Goal: Transaction & Acquisition: Purchase product/service

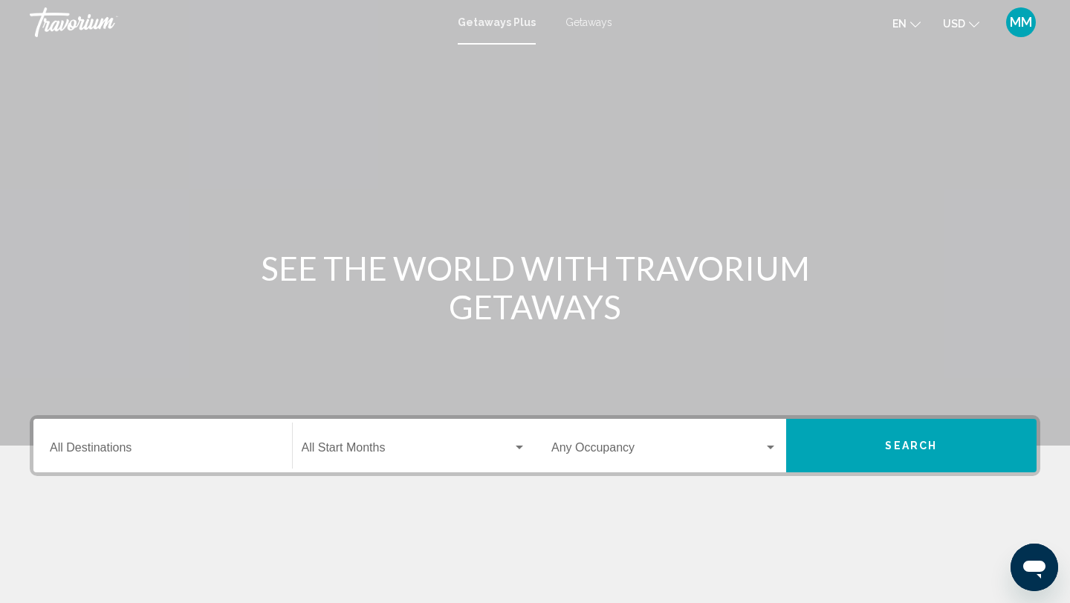
click at [591, 25] on span "Getaways" at bounding box center [588, 22] width 47 height 12
click at [499, 13] on div "Getaways Plus Getaways en English Español Français Italiano Português русский U…" at bounding box center [535, 22] width 1070 height 31
click at [502, 27] on span "Getaways Plus" at bounding box center [493, 22] width 70 height 12
click at [591, 19] on span "Getaways" at bounding box center [588, 22] width 47 height 12
click at [771, 455] on div "Search widget" at bounding box center [664, 450] width 226 height 13
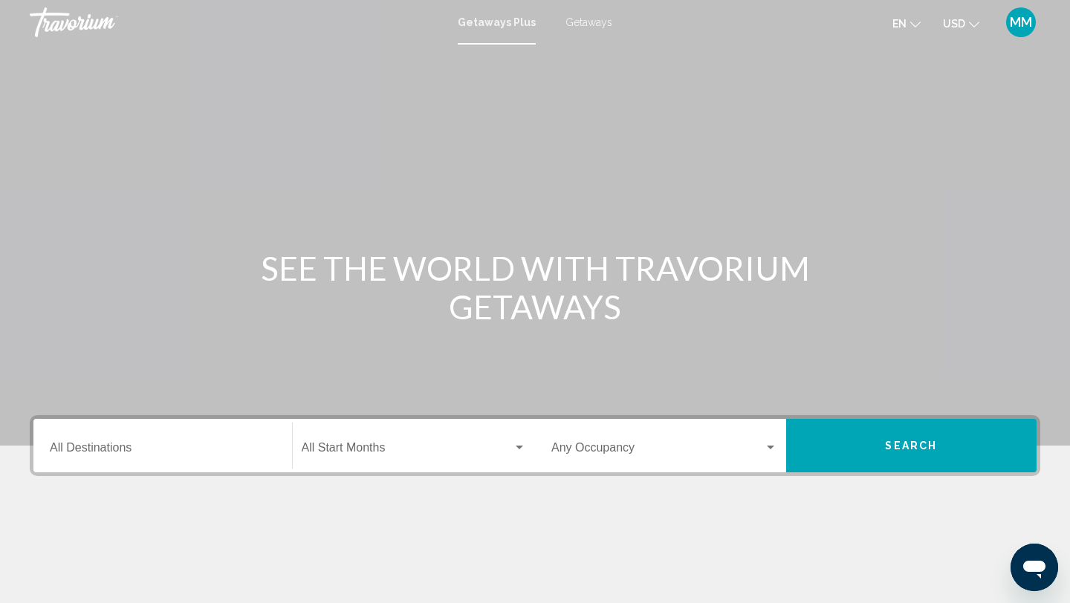
click at [696, 450] on span "Search widget" at bounding box center [657, 450] width 212 height 13
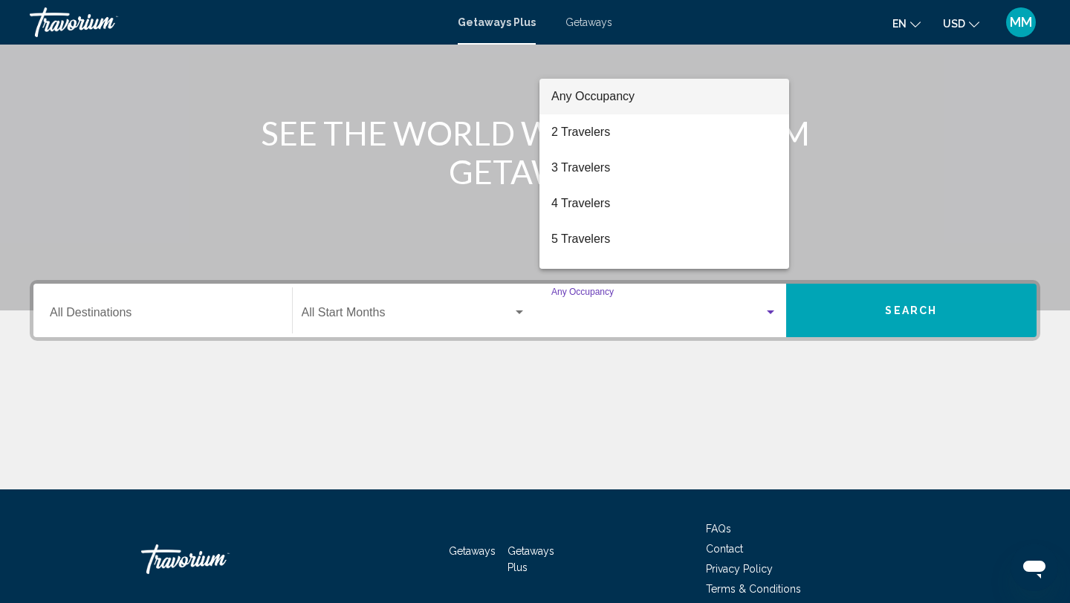
scroll to position [204, 0]
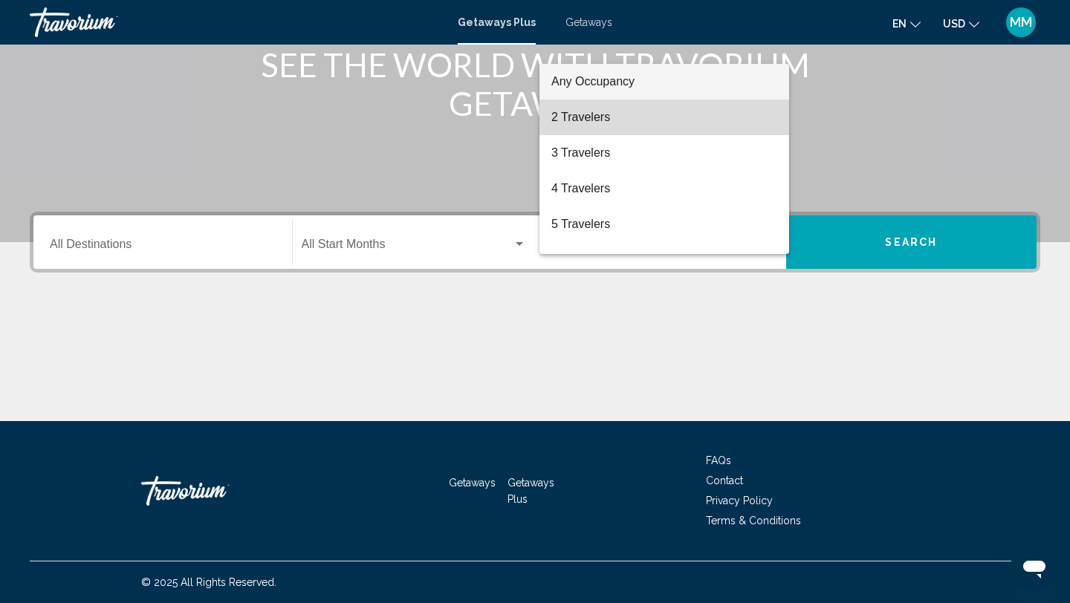
click at [645, 129] on span "2 Travelers" at bounding box center [664, 118] width 226 height 36
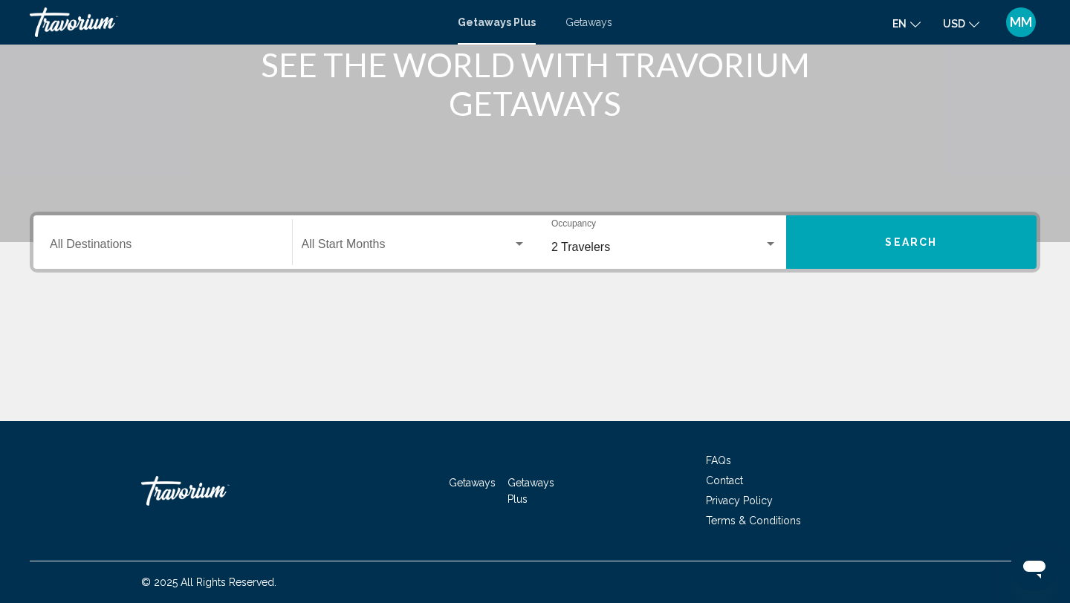
click at [374, 237] on div "Start Month All Start Months" at bounding box center [414, 242] width 225 height 47
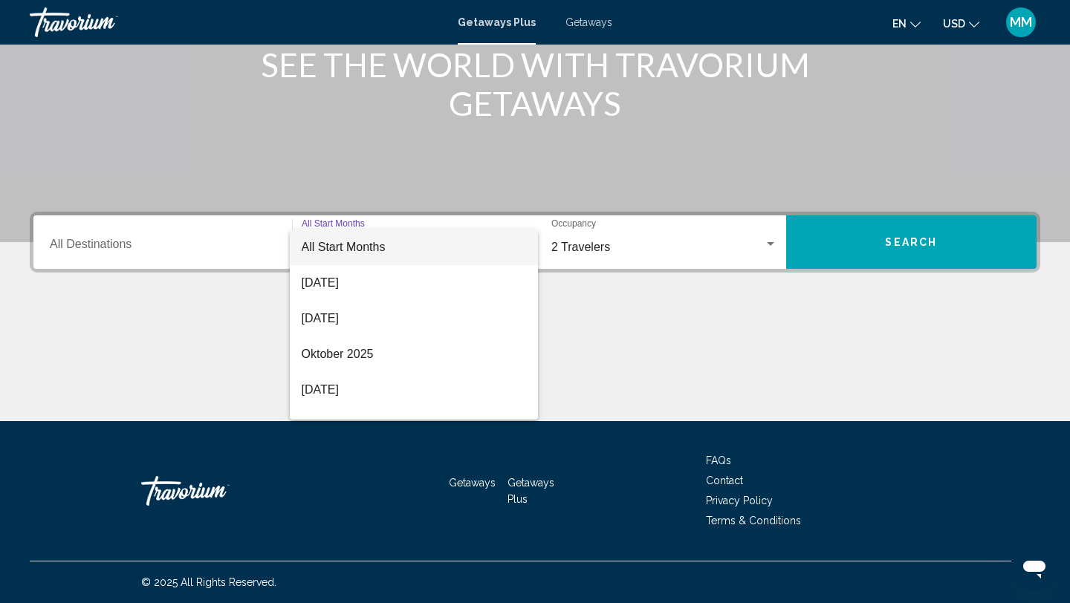
click at [212, 240] on div at bounding box center [535, 301] width 1070 height 603
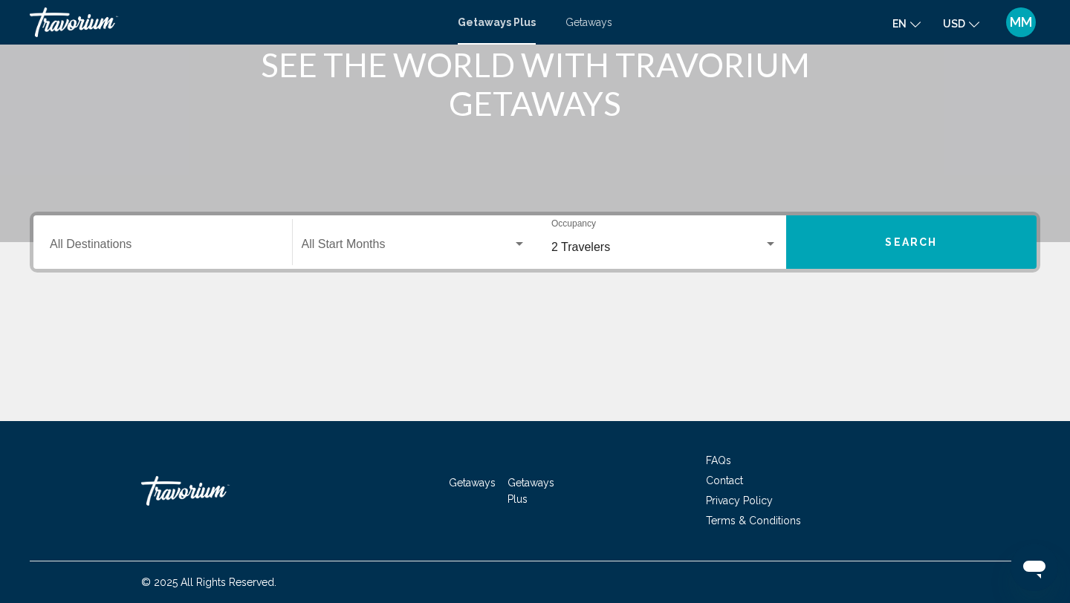
click at [212, 247] on input "Destination All Destinations" at bounding box center [163, 247] width 226 height 13
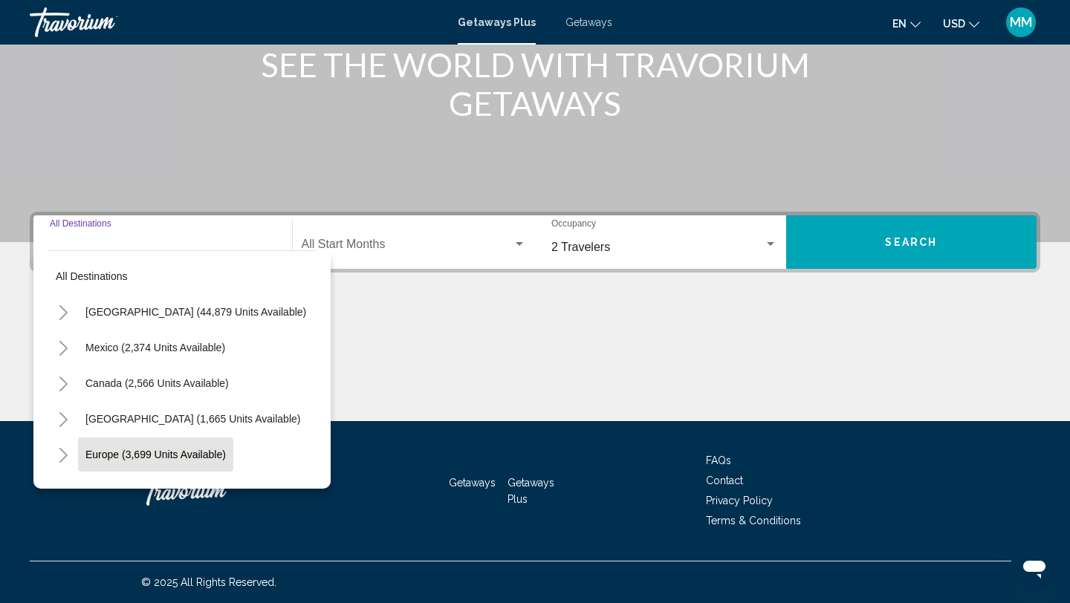
click at [192, 454] on span "Europe (3,699 units available)" at bounding box center [155, 455] width 140 height 12
type input "**********"
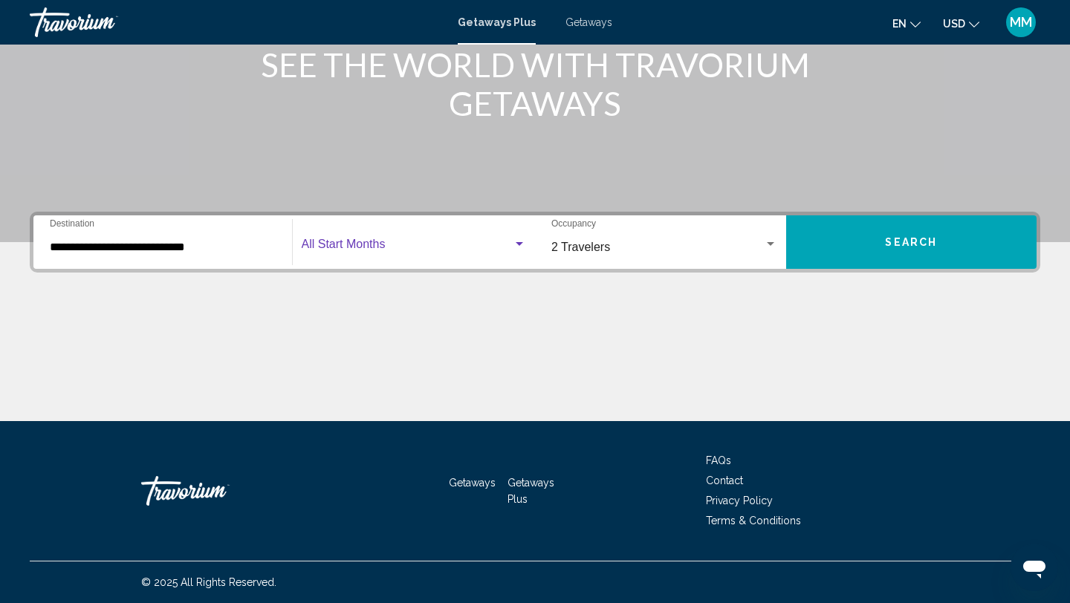
click at [398, 247] on span "Search widget" at bounding box center [408, 247] width 212 height 13
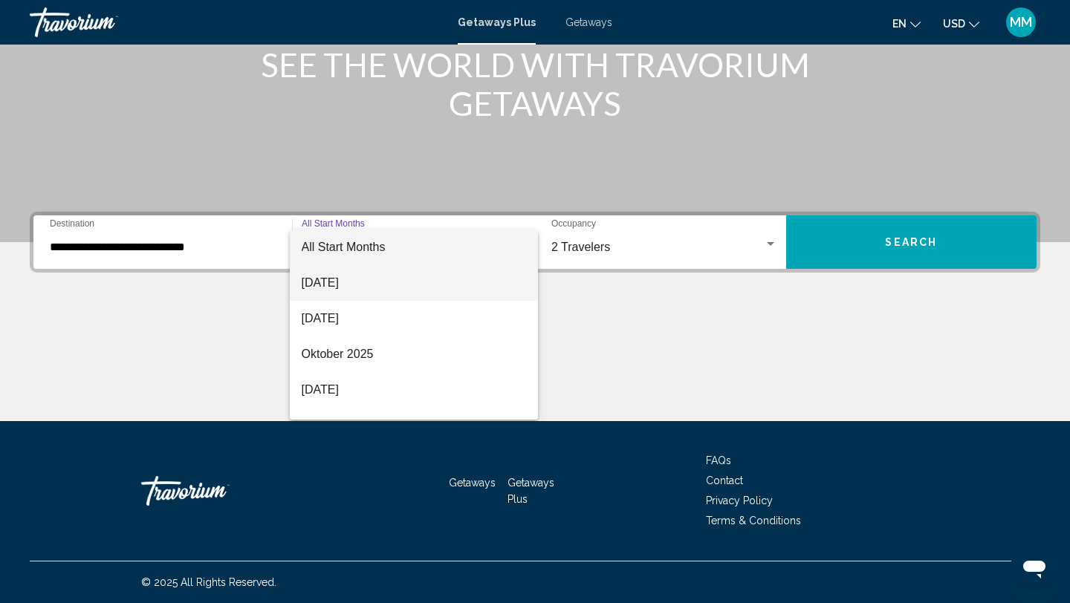
click at [365, 291] on span "August 2025" at bounding box center [414, 283] width 225 height 36
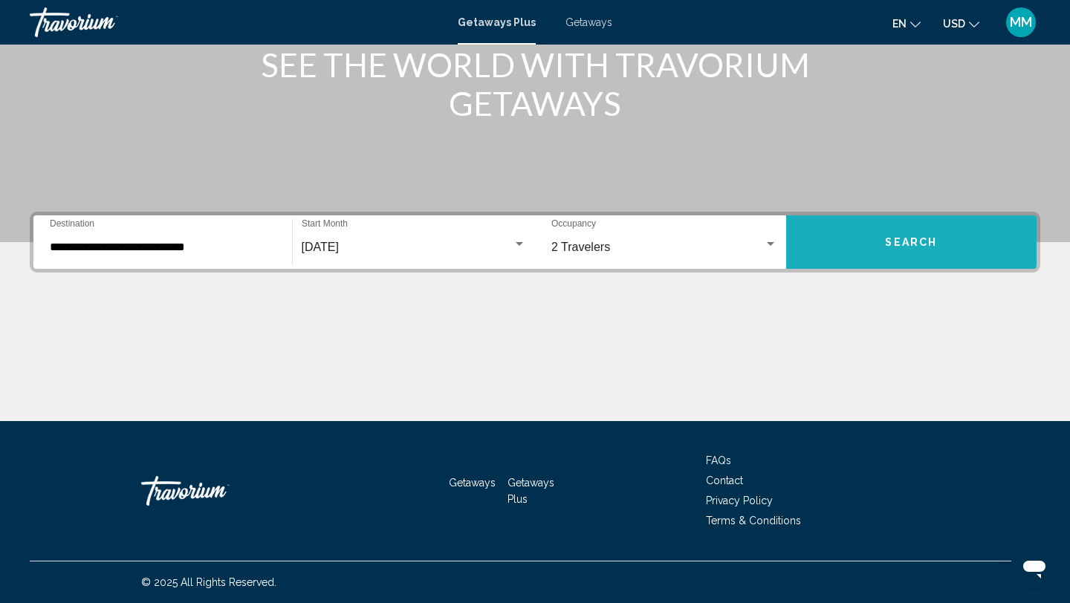
click at [935, 250] on button "Search" at bounding box center [911, 241] width 251 height 53
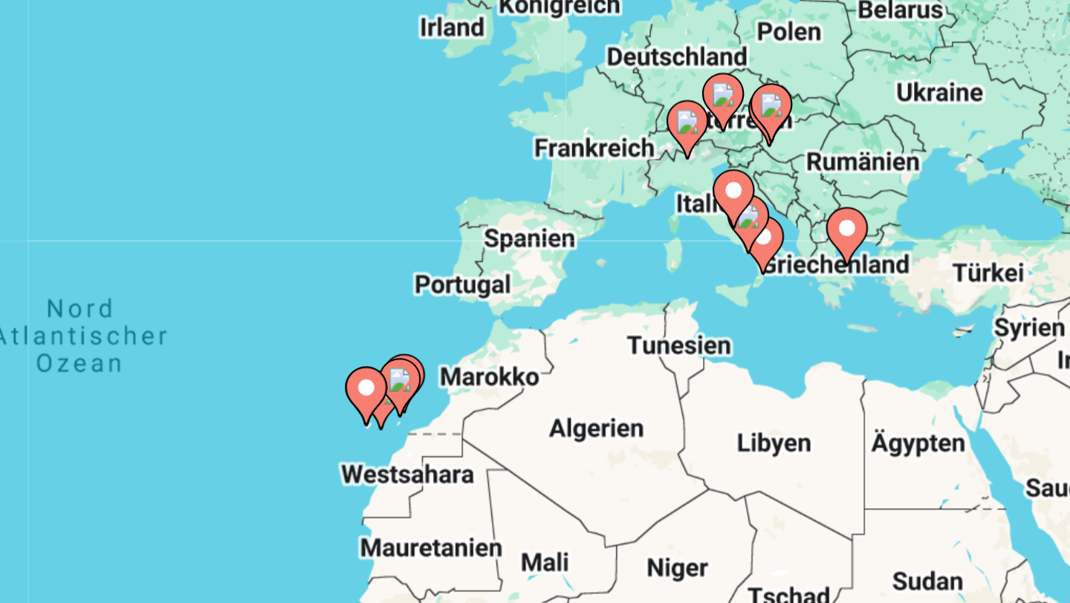
click at [762, 264] on image "Main content" at bounding box center [761, 265] width 9 height 9
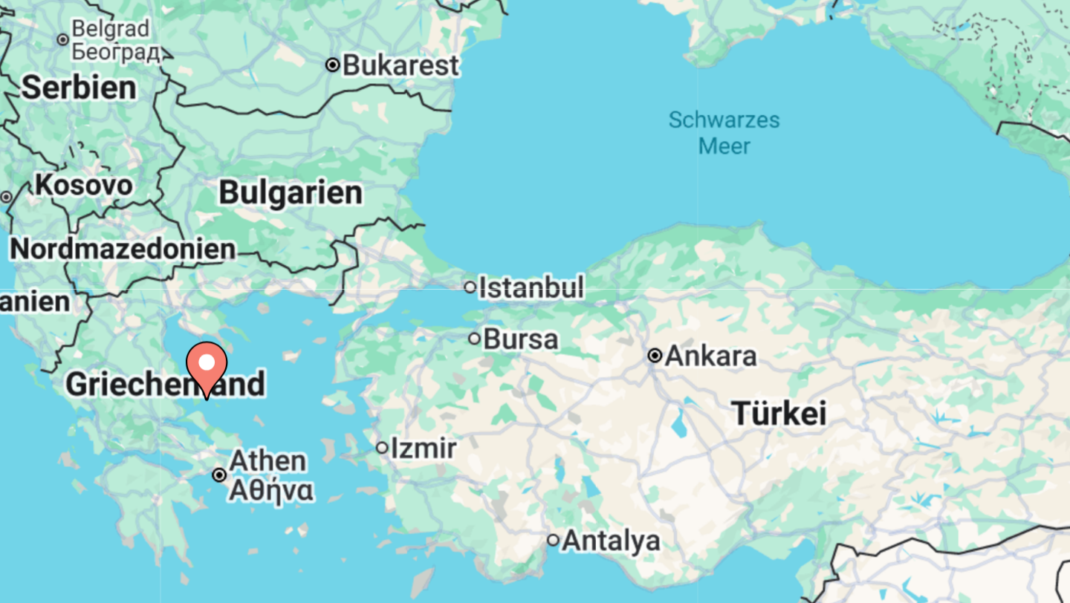
click at [533, 314] on image "Main content" at bounding box center [534, 312] width 9 height 9
type input "**********"
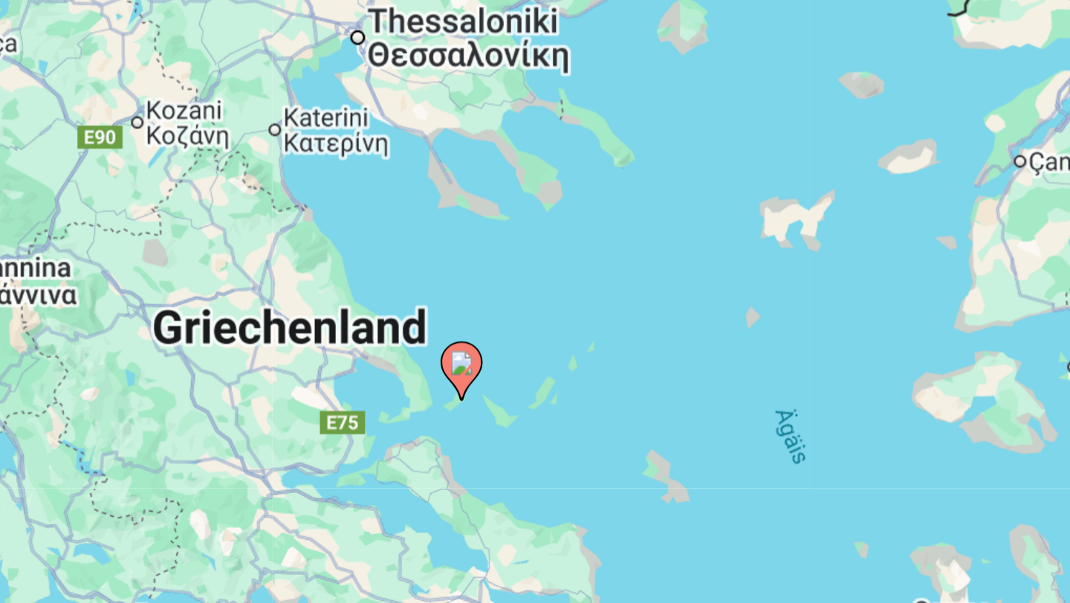
click at [534, 314] on image "Main content" at bounding box center [534, 312] width 9 height 9
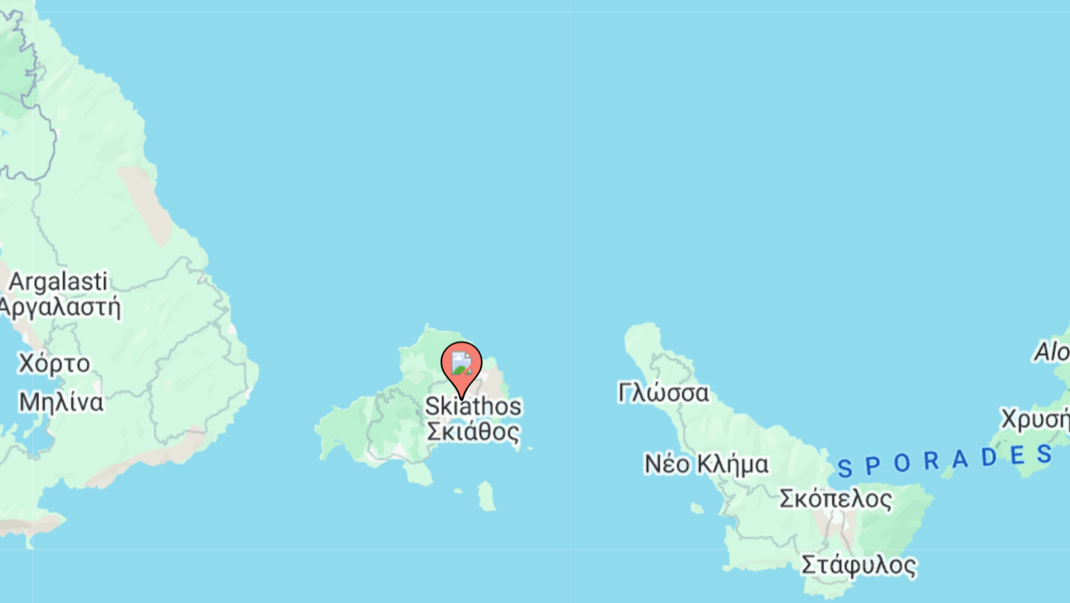
click at [536, 317] on icon "Main content" at bounding box center [534, 315] width 13 height 19
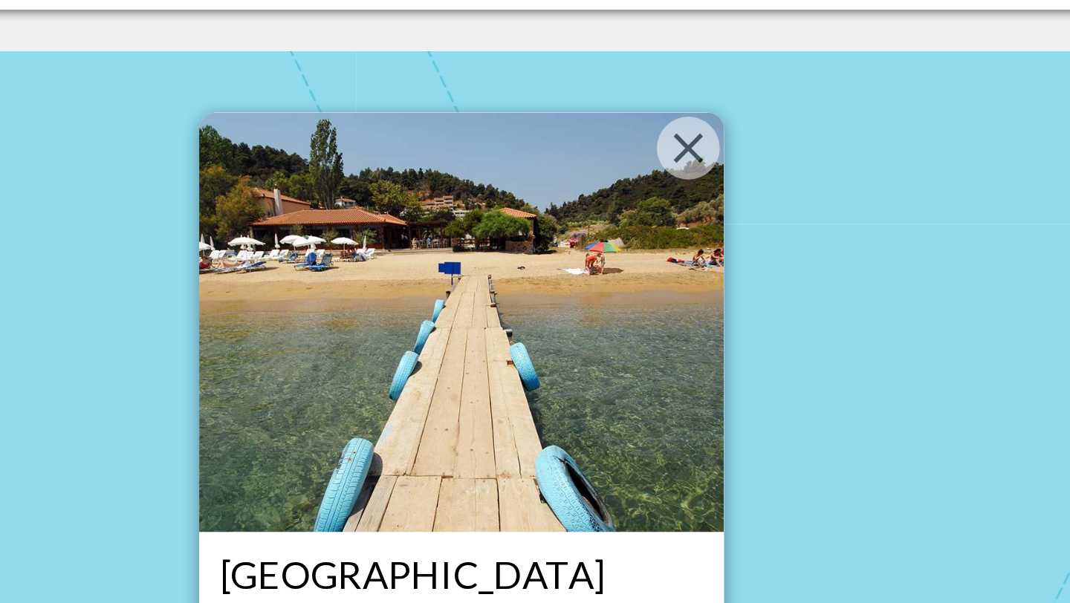
click at [597, 188] on img "Main content" at bounding box center [535, 200] width 186 height 149
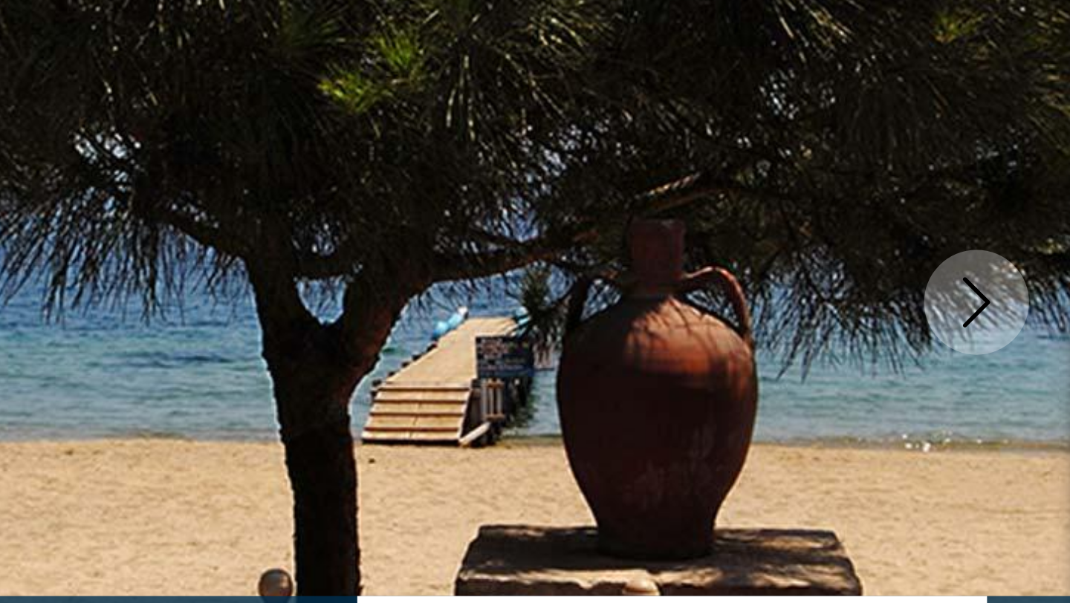
click at [1037, 267] on icon "Next image" at bounding box center [1037, 268] width 18 height 18
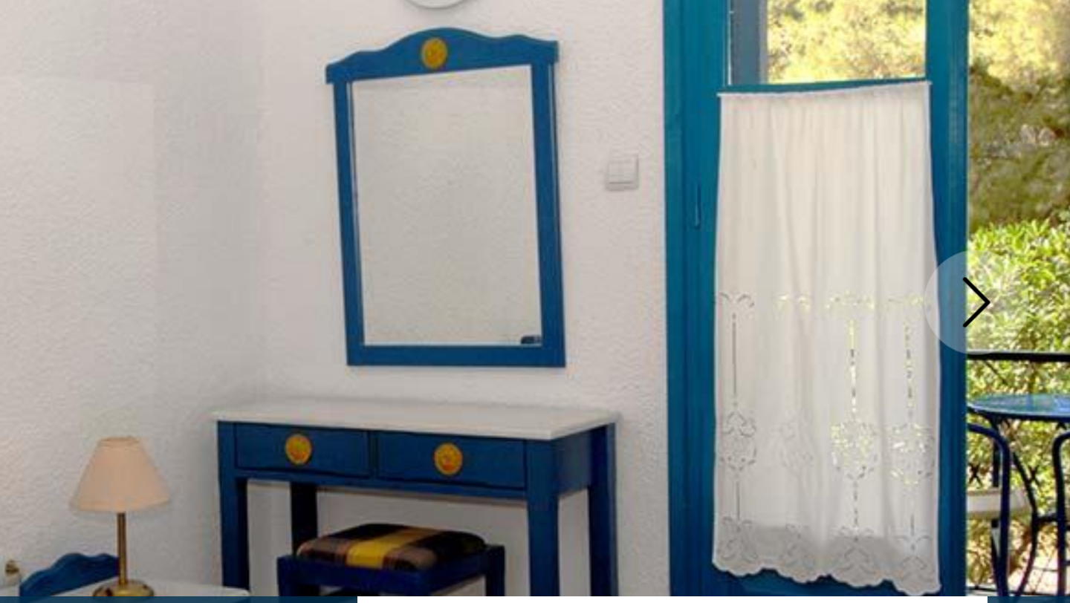
click at [1037, 267] on icon "Next image" at bounding box center [1037, 268] width 18 height 18
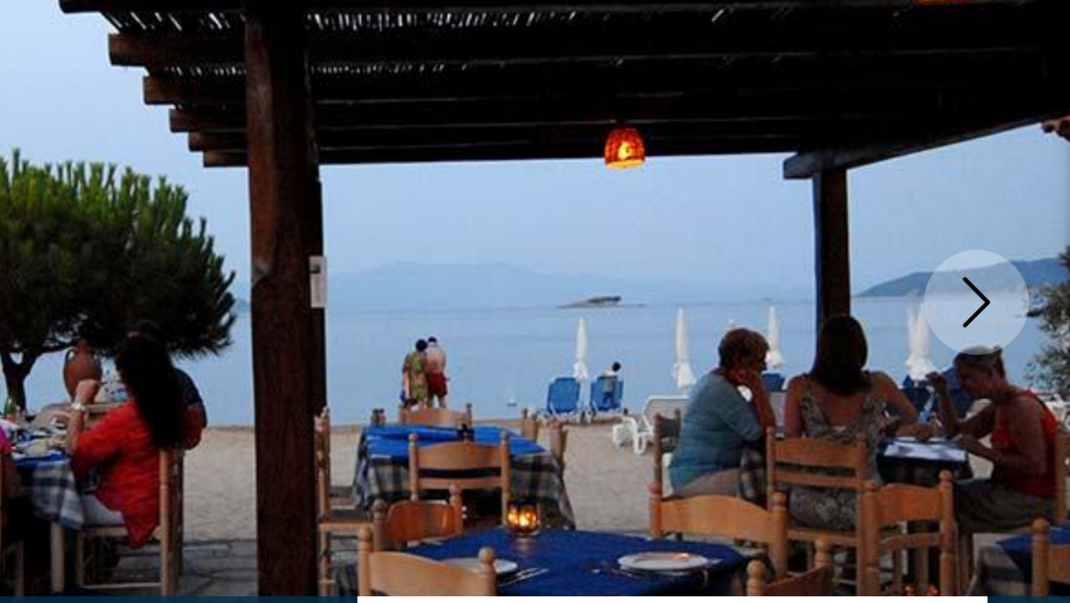
click at [1037, 267] on icon "Next image" at bounding box center [1037, 268] width 18 height 18
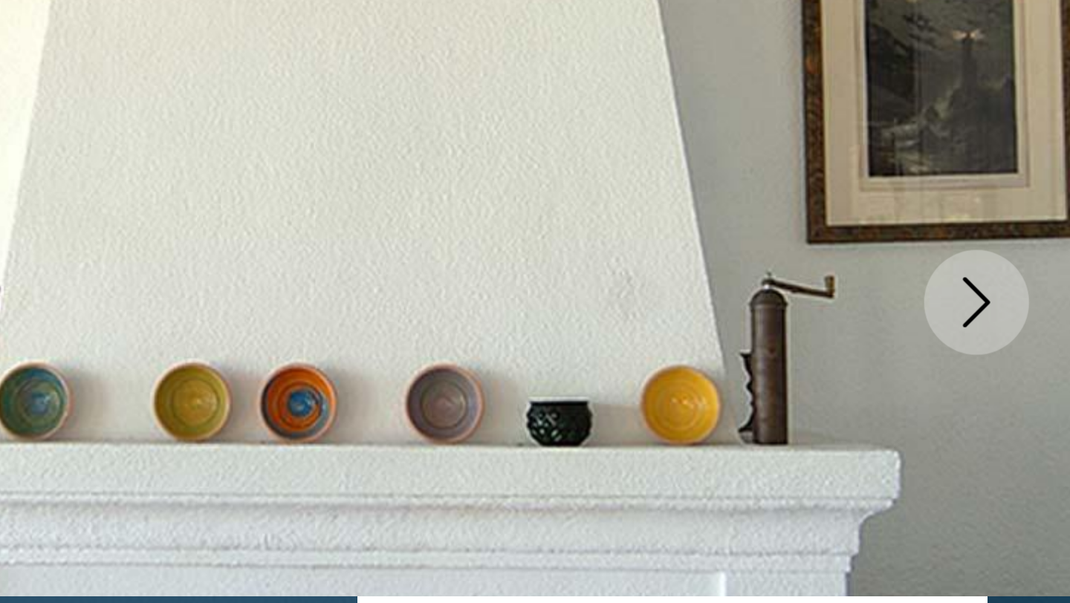
click at [1037, 267] on icon "Next image" at bounding box center [1037, 268] width 18 height 18
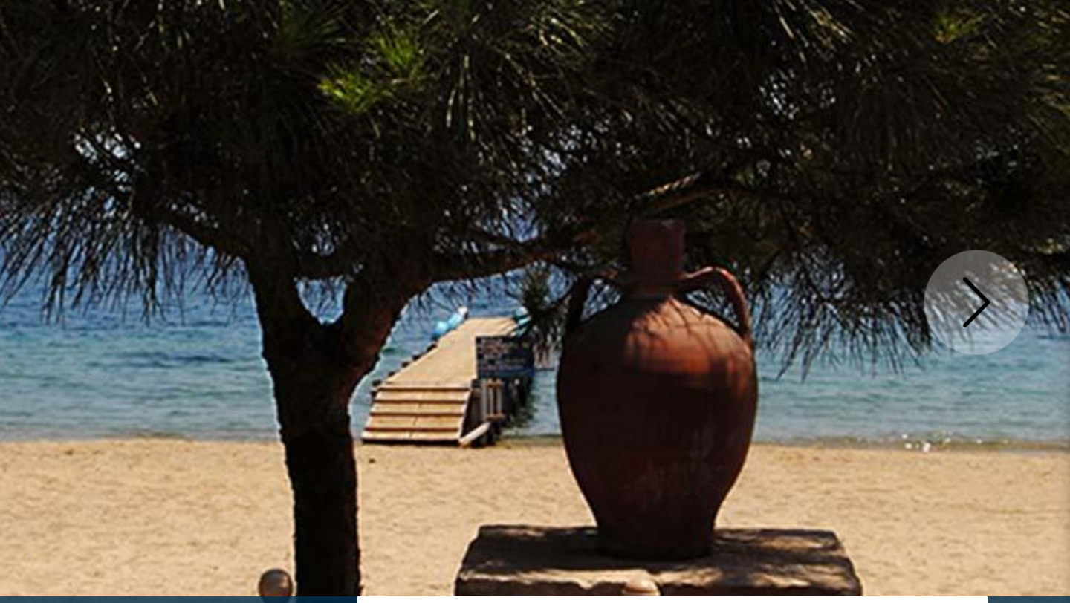
click at [1037, 267] on icon "Next image" at bounding box center [1037, 268] width 18 height 18
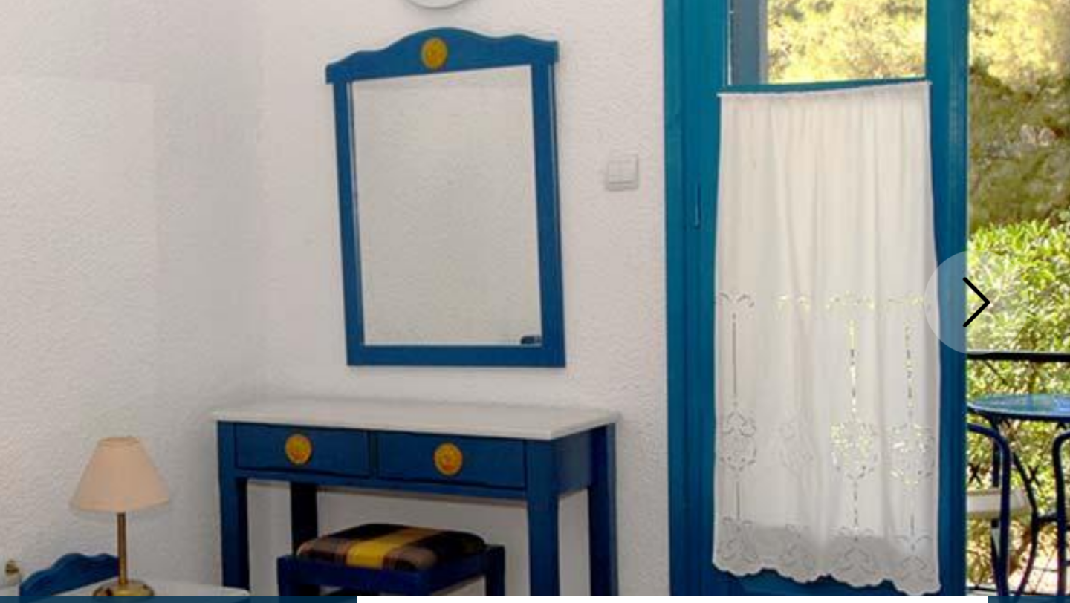
click at [1037, 267] on icon "Next image" at bounding box center [1037, 268] width 18 height 18
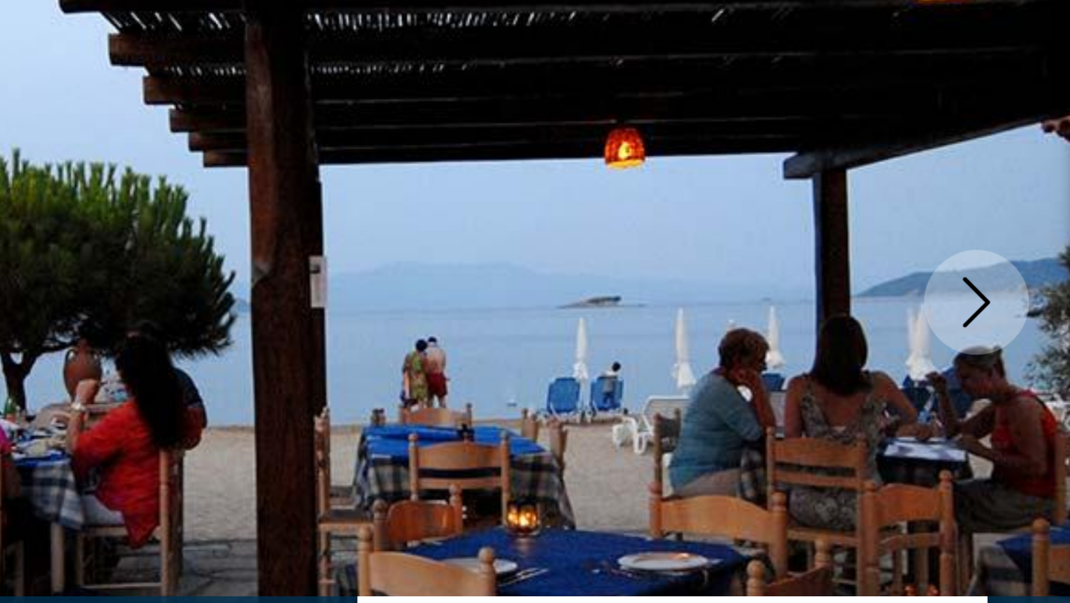
click at [1037, 267] on icon "Next image" at bounding box center [1037, 268] width 18 height 18
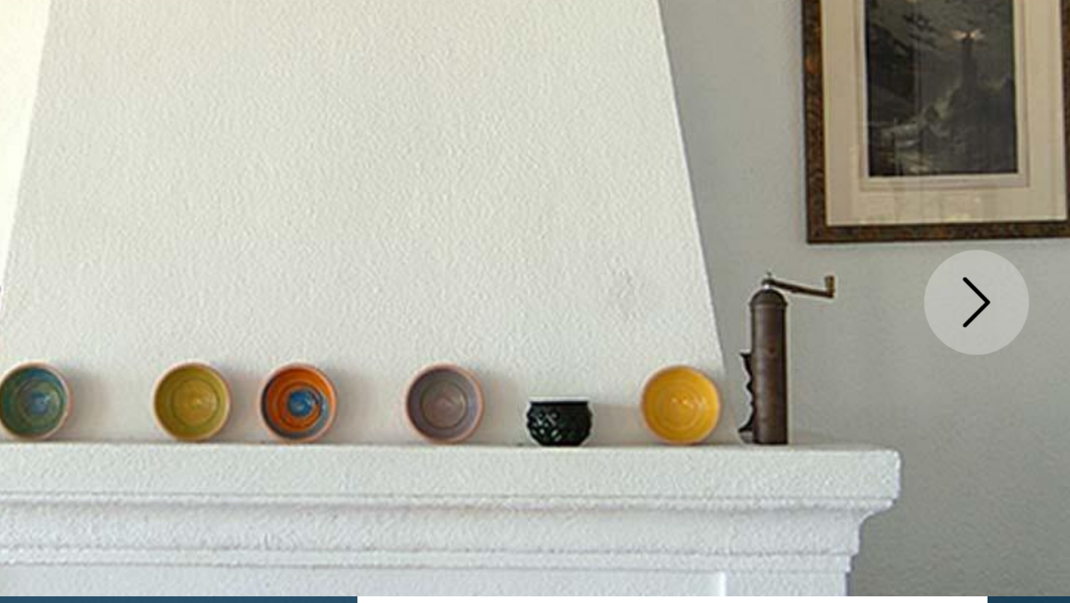
click at [1037, 267] on icon "Next image" at bounding box center [1037, 268] width 18 height 18
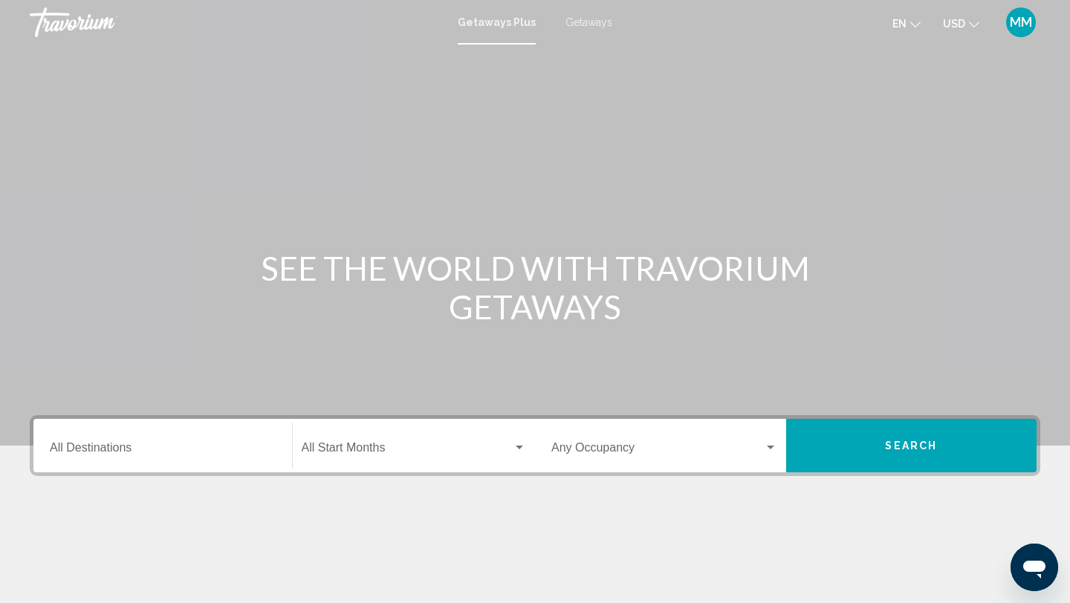
scroll to position [1, 0]
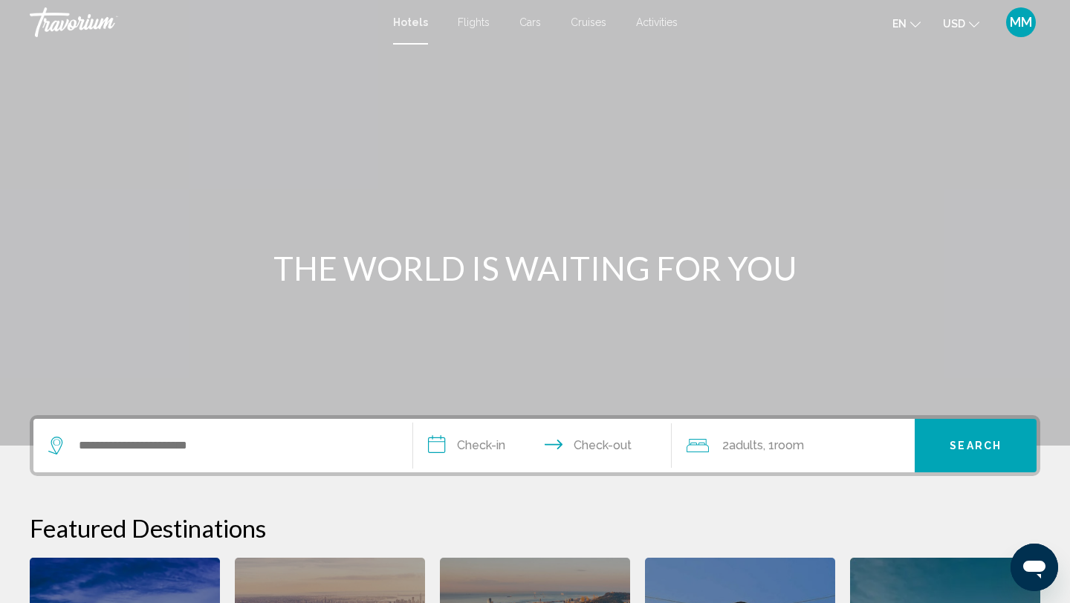
click at [663, 22] on span "Activities" at bounding box center [657, 22] width 42 height 12
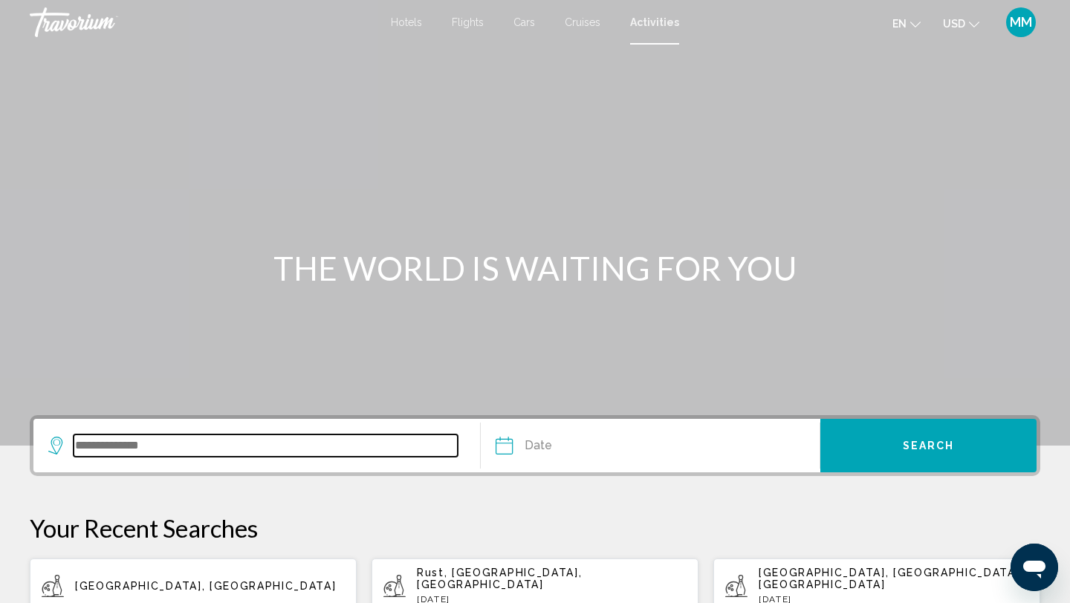
click at [179, 456] on input "Search widget" at bounding box center [266, 446] width 384 height 22
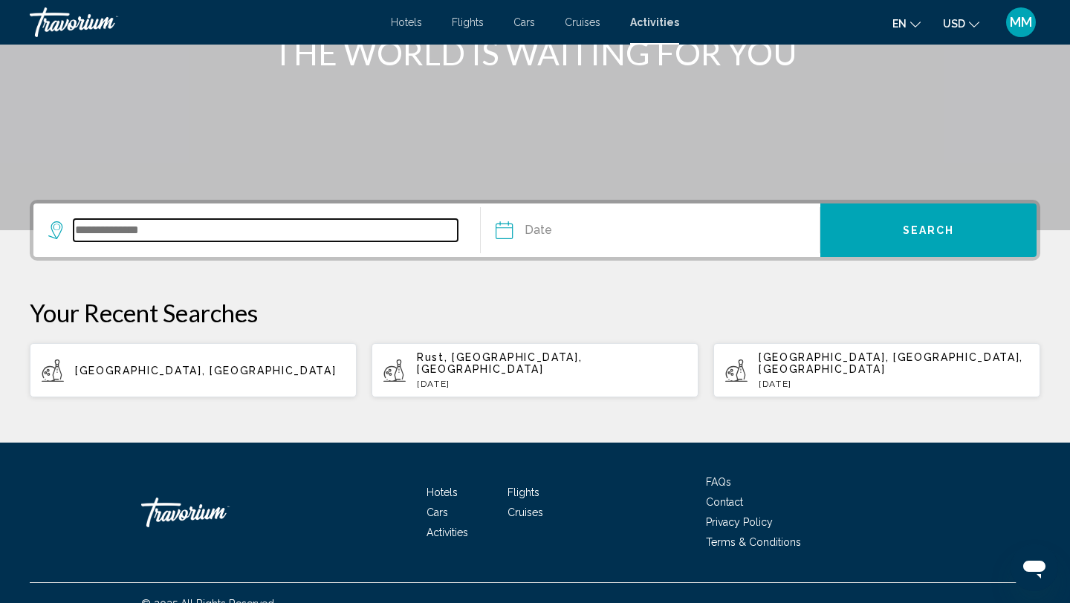
scroll to position [225, 0]
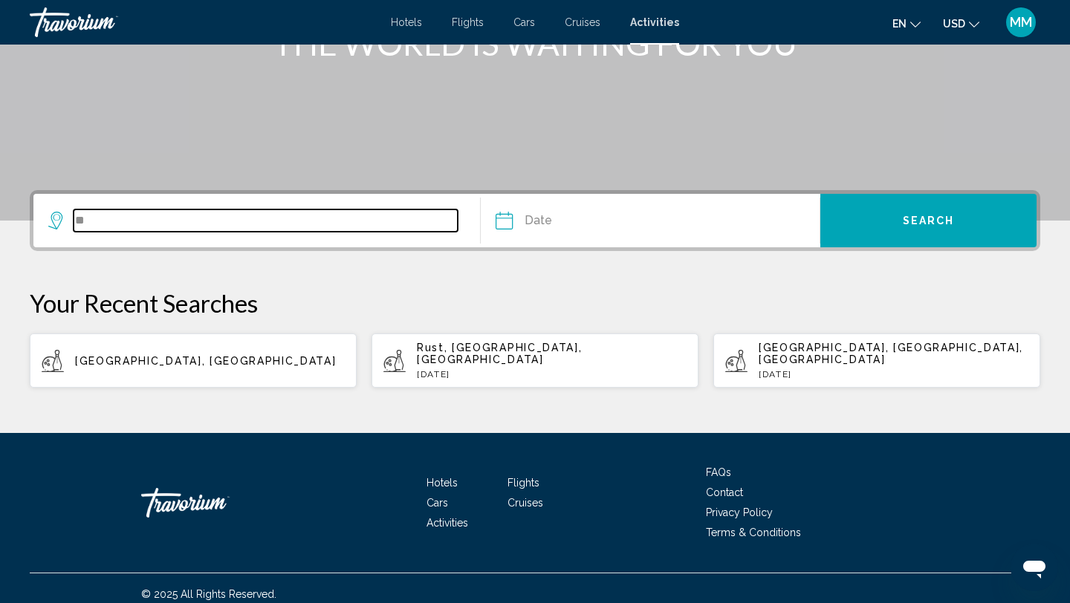
type input "*"
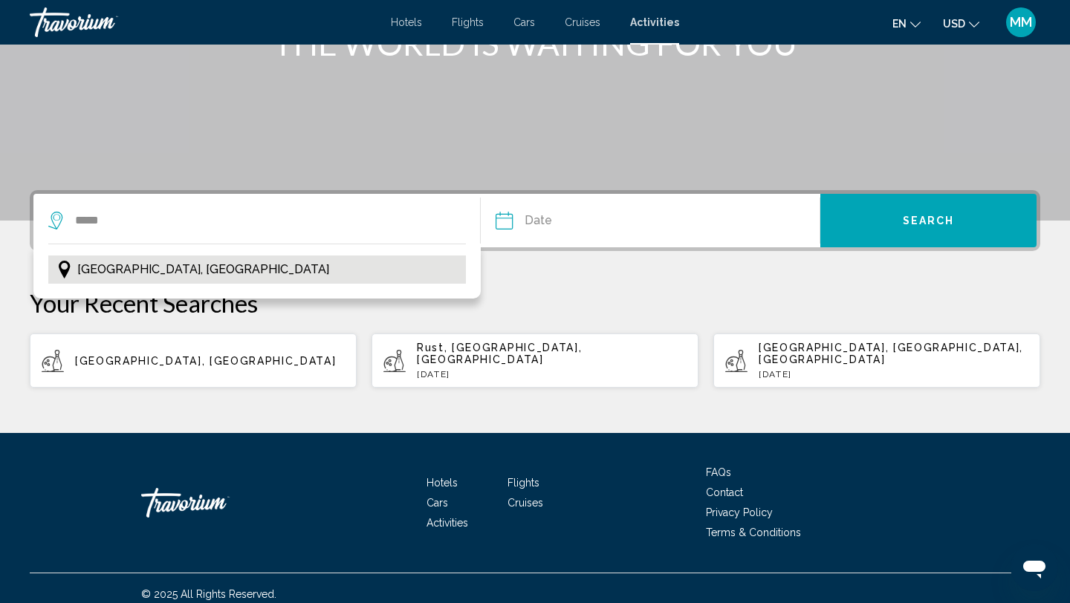
click at [154, 268] on span "Lisbon, Portugal" at bounding box center [203, 269] width 252 height 21
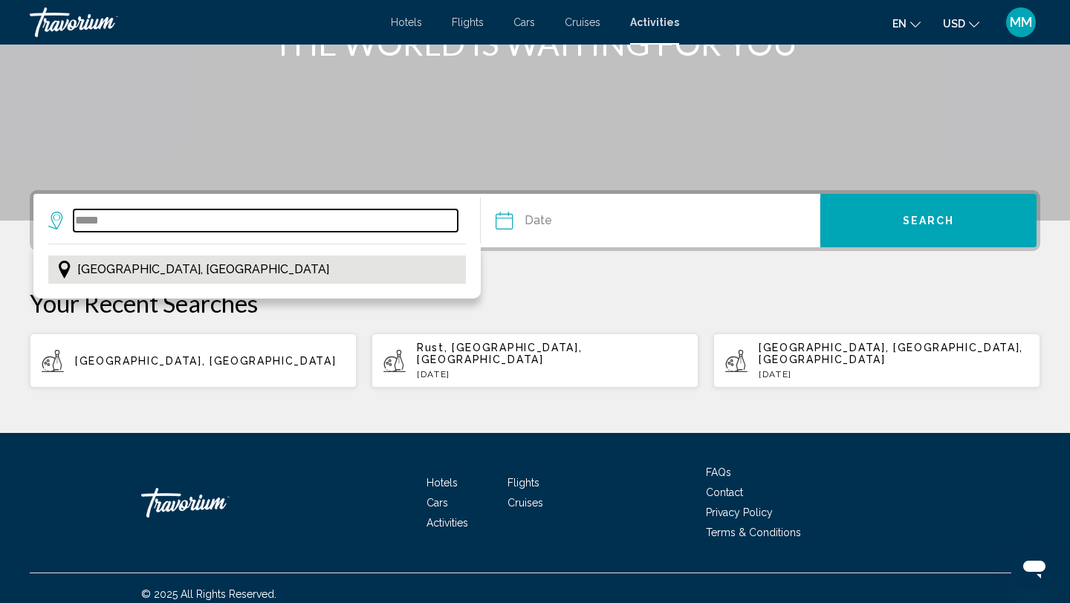
type input "**********"
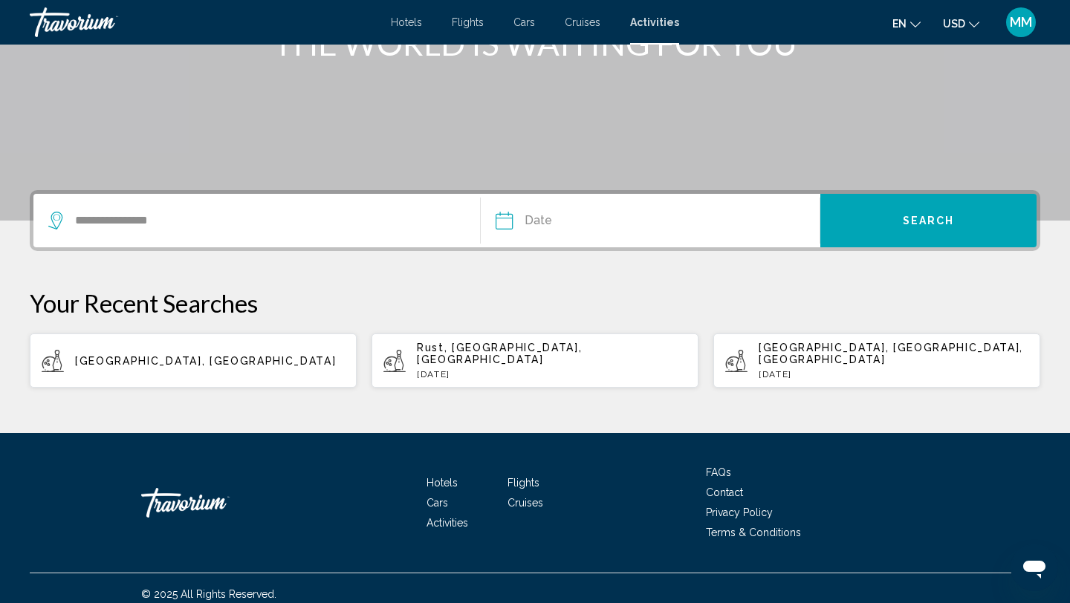
click at [539, 223] on input "Date" at bounding box center [576, 223] width 168 height 58
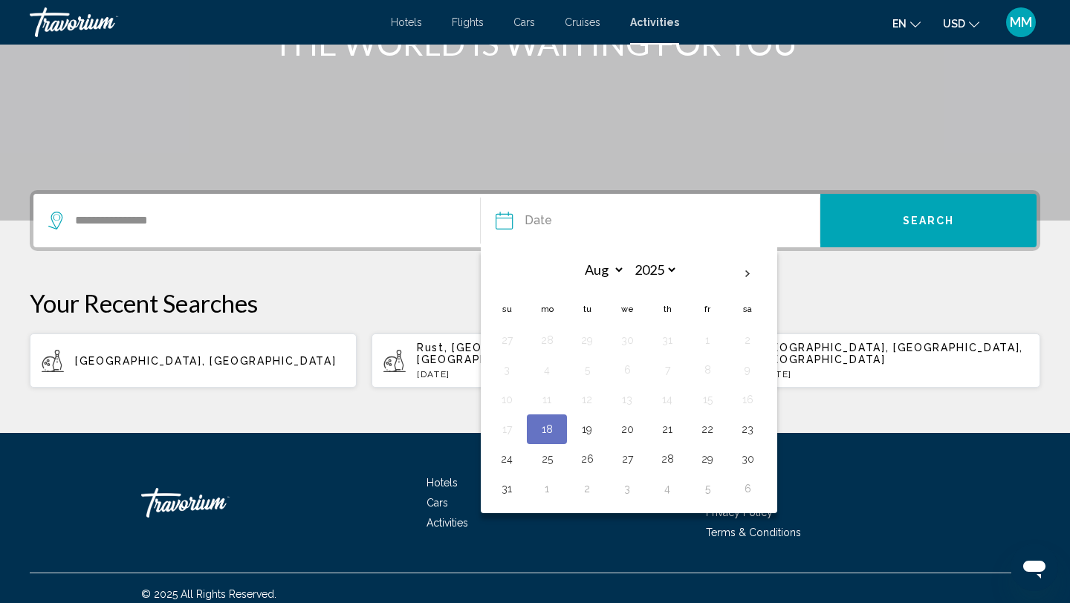
click at [551, 426] on button "18" at bounding box center [547, 429] width 24 height 21
type input "**********"
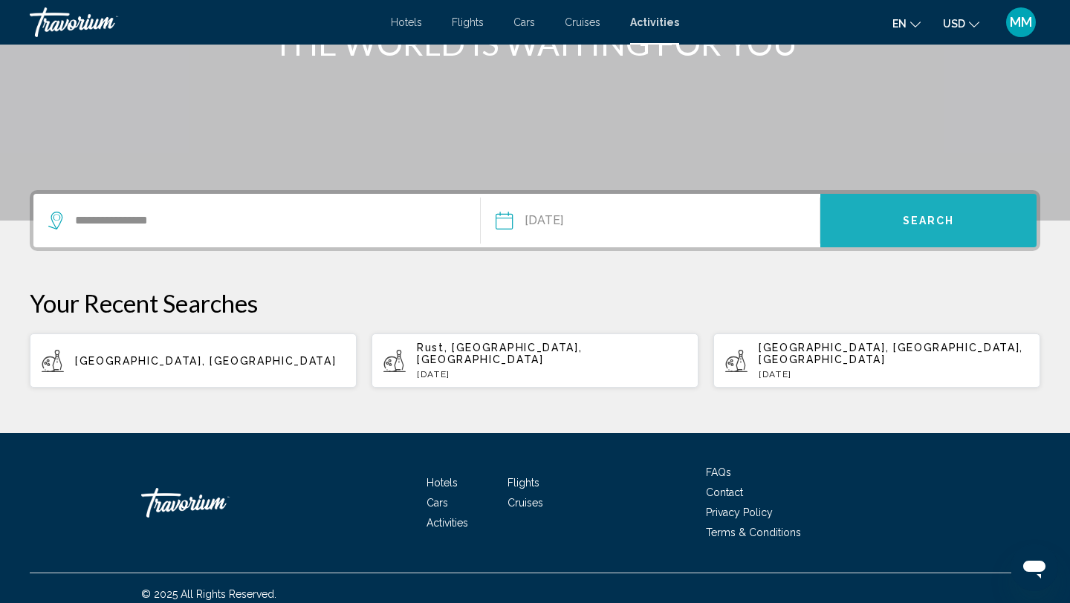
click at [899, 224] on button "Search" at bounding box center [928, 220] width 216 height 53
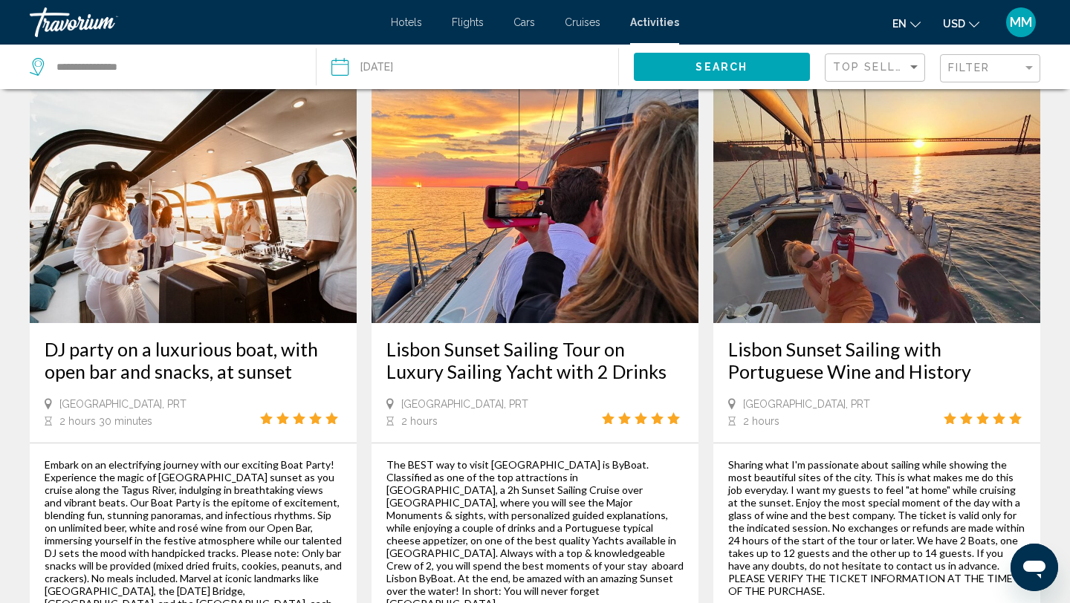
scroll to position [2270, 0]
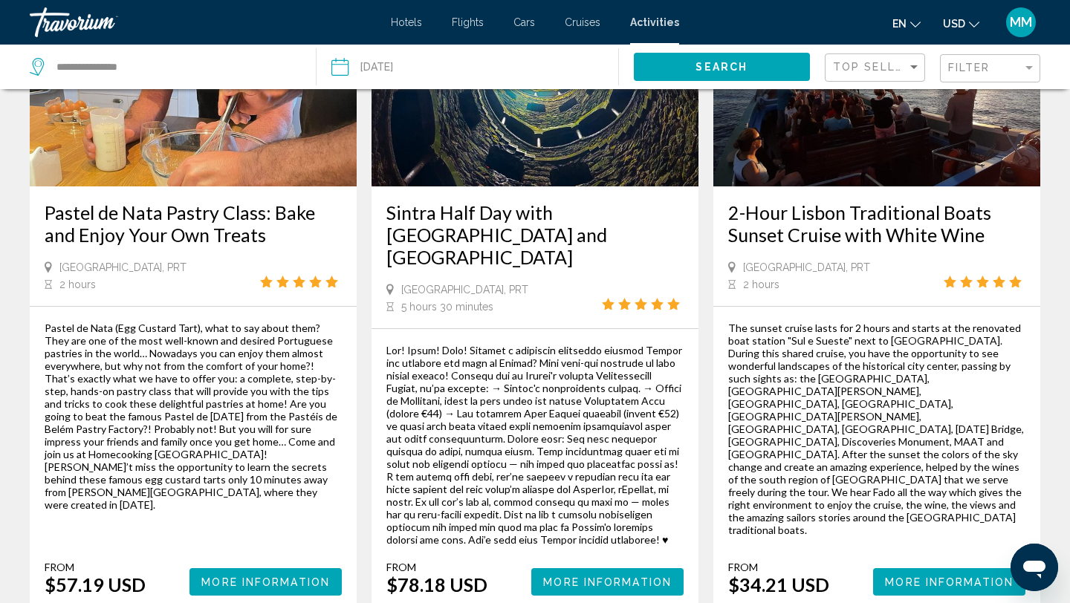
scroll to position [2432, 0]
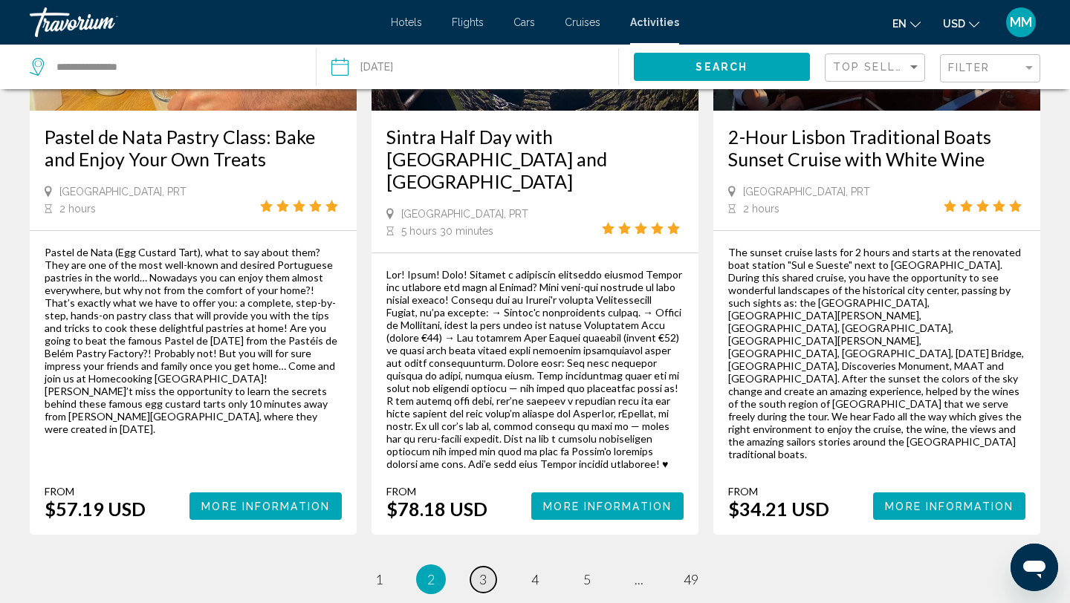
click at [481, 571] on span "3" at bounding box center [482, 579] width 7 height 16
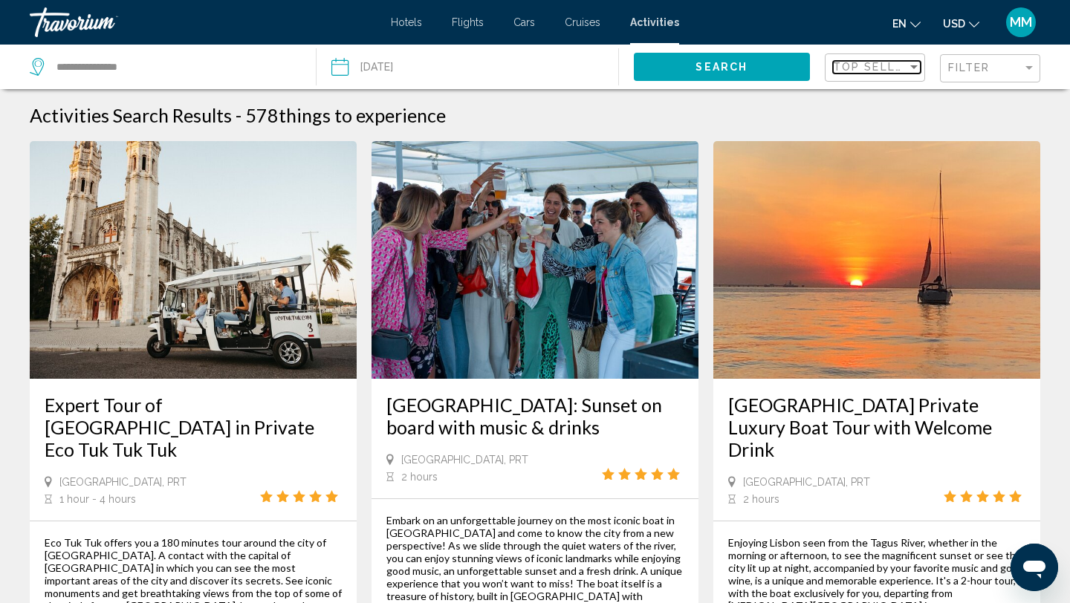
click at [905, 67] on span "Top Sellers" at bounding box center [876, 67] width 86 height 12
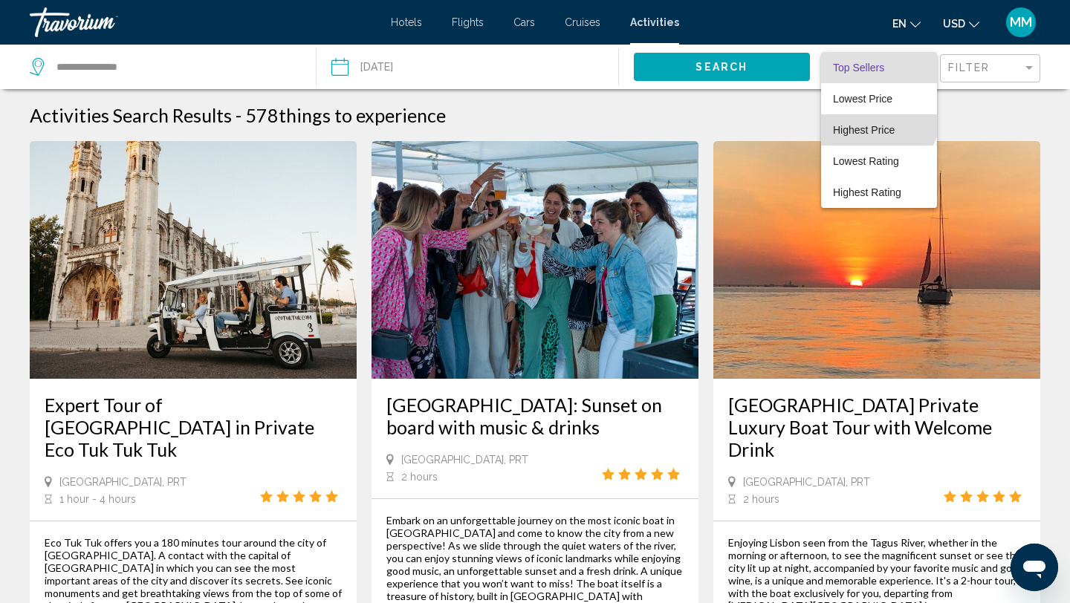
click at [875, 114] on span "Highest Price" at bounding box center [879, 129] width 92 height 31
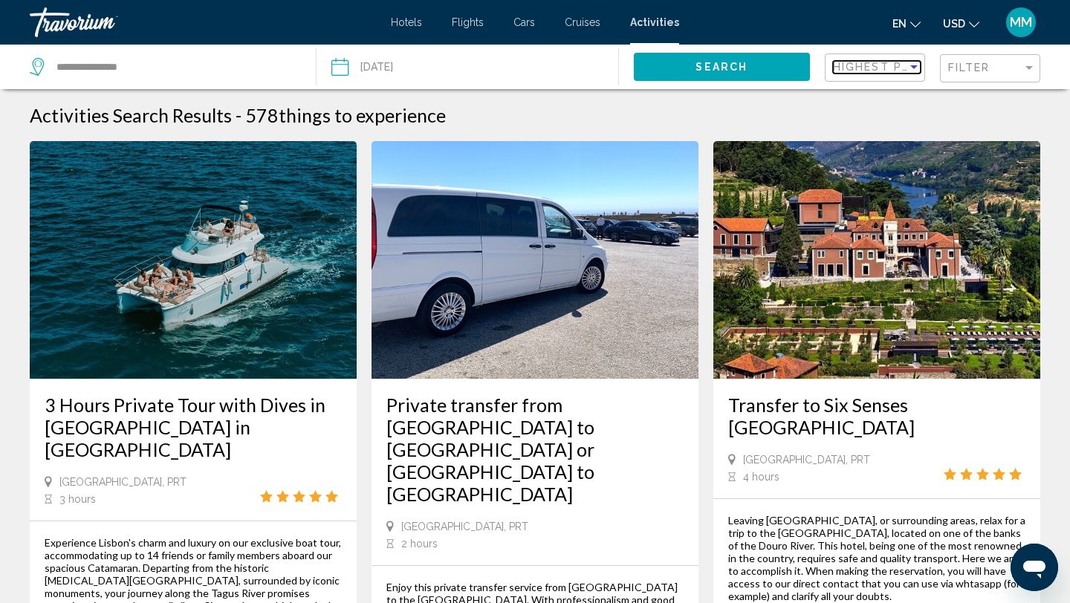
click at [892, 69] on span "Highest Price" at bounding box center [881, 67] width 97 height 12
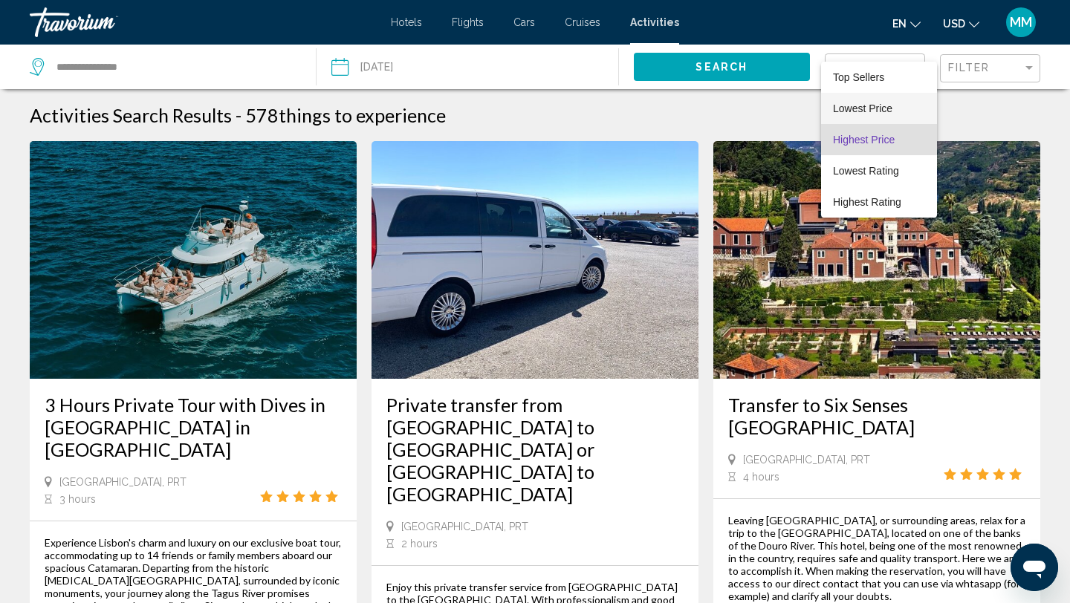
click at [880, 108] on span "Lowest Price" at bounding box center [862, 109] width 59 height 12
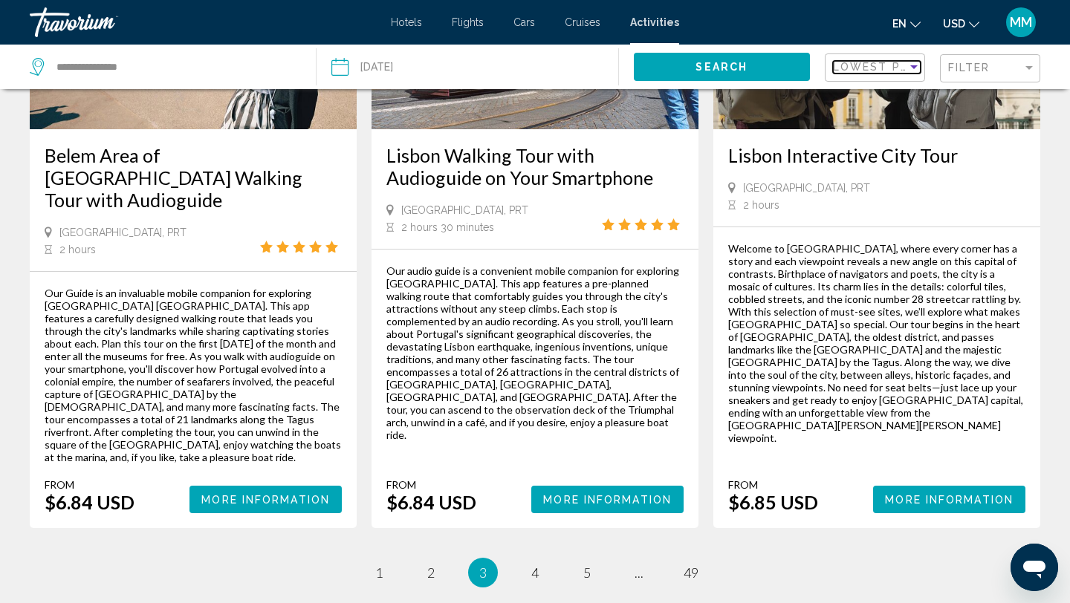
scroll to position [2392, 0]
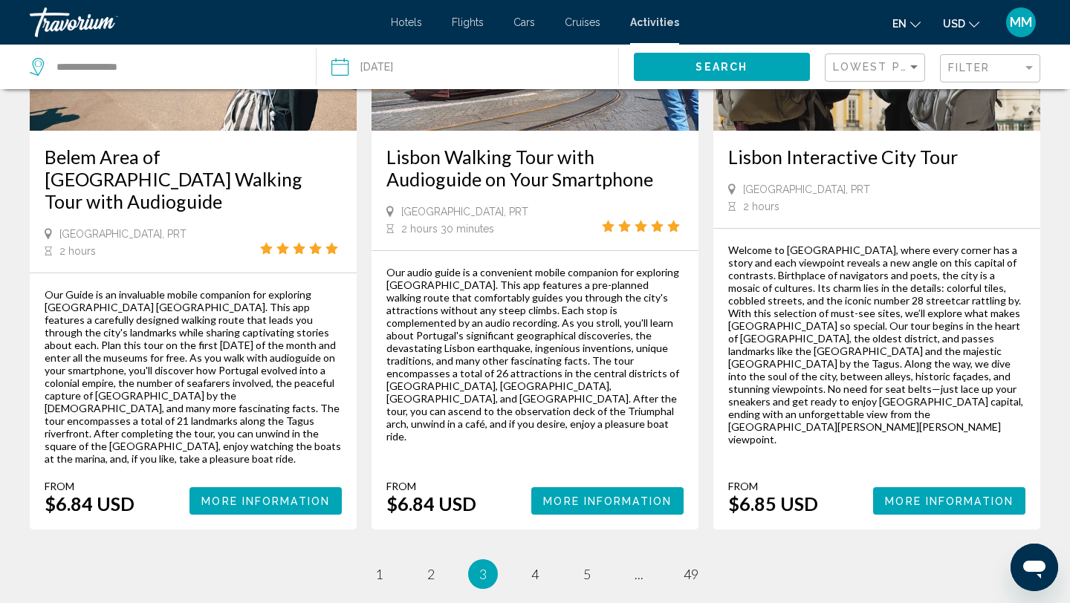
click at [914, 26] on icon "Change language" at bounding box center [915, 25] width 10 height 6
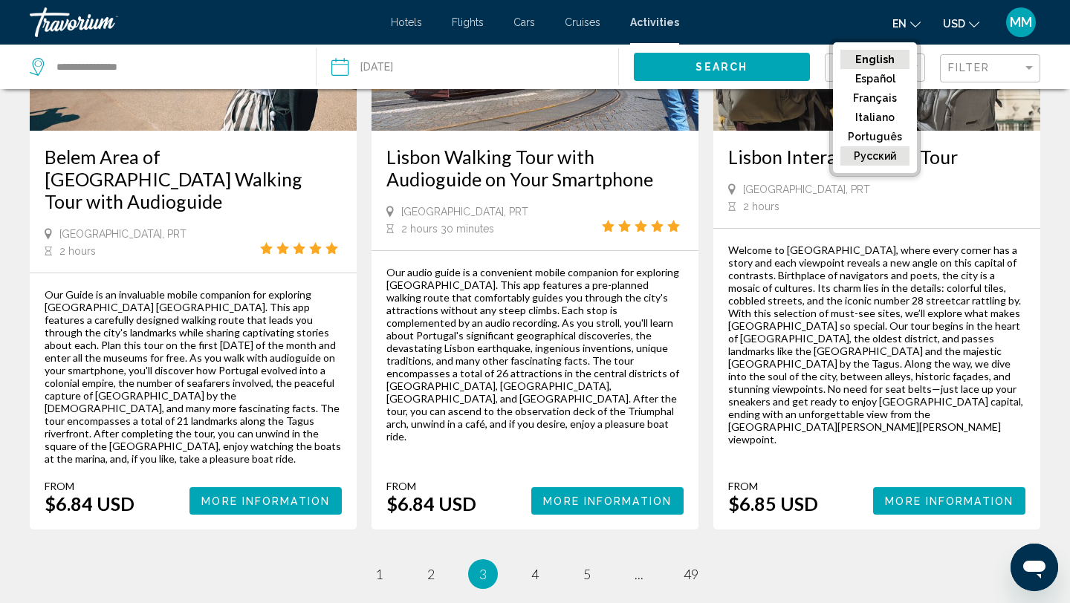
click at [880, 154] on button "русский" at bounding box center [874, 155] width 69 height 19
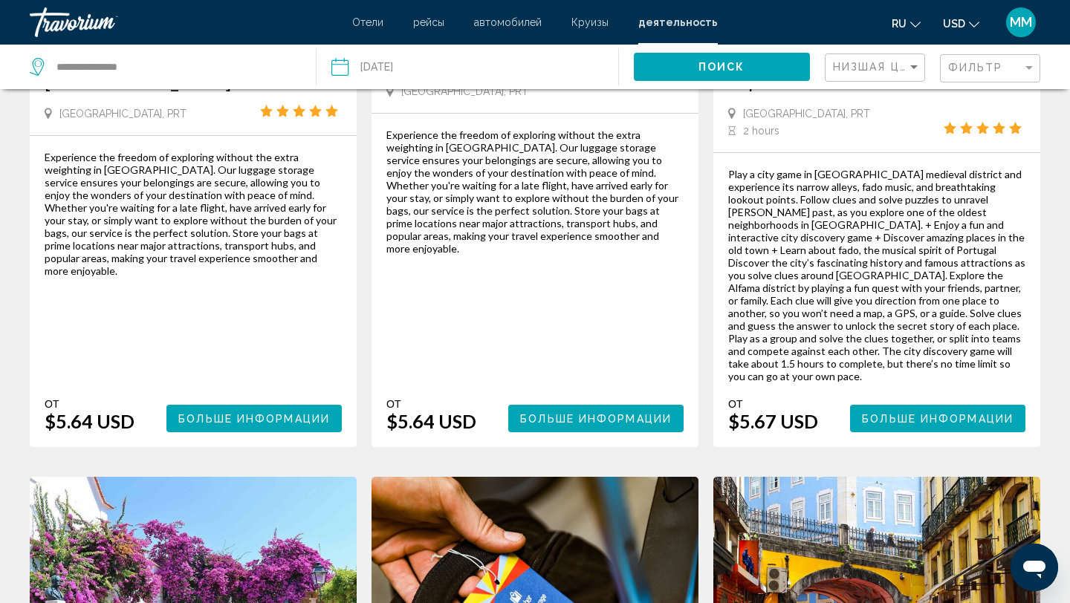
scroll to position [0, 0]
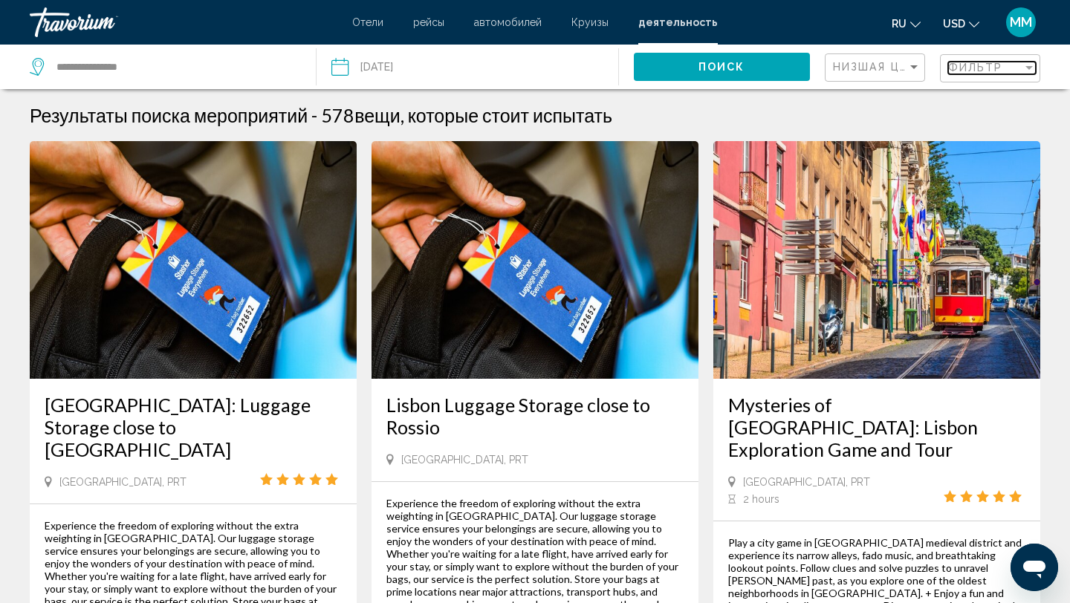
click at [967, 67] on span "Фильтр" at bounding box center [975, 68] width 55 height 12
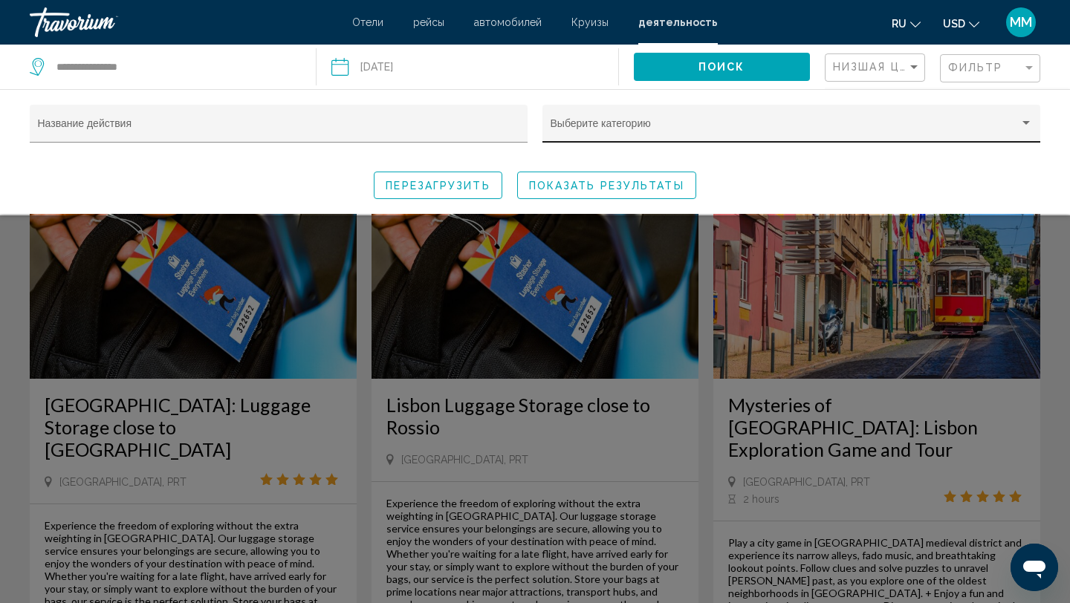
click at [833, 122] on div "Выберите категорию" at bounding box center [792, 128] width 482 height 30
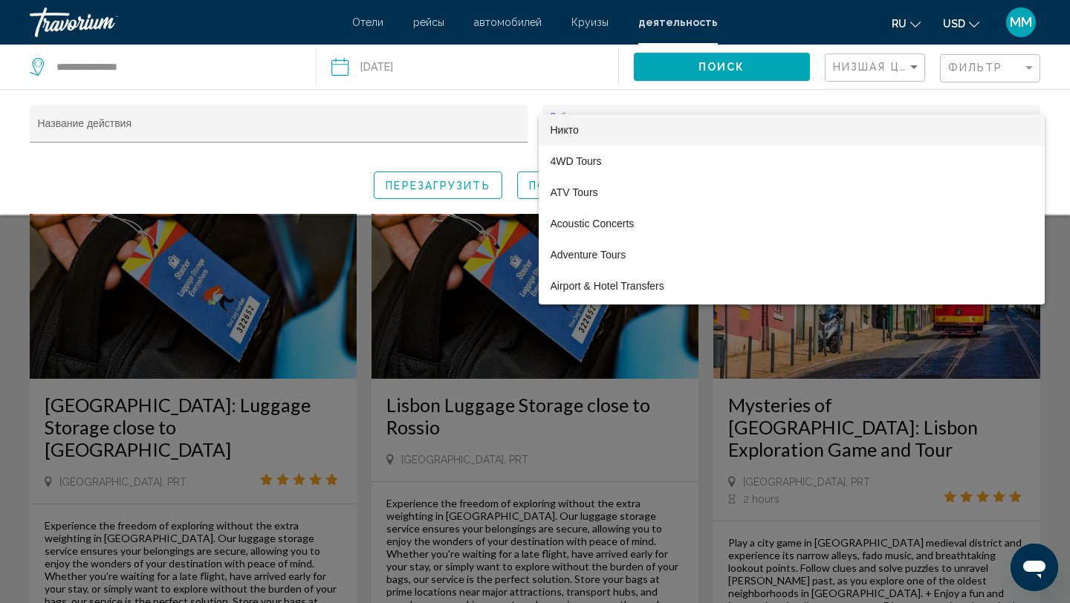
click at [387, 126] on div at bounding box center [535, 301] width 1070 height 603
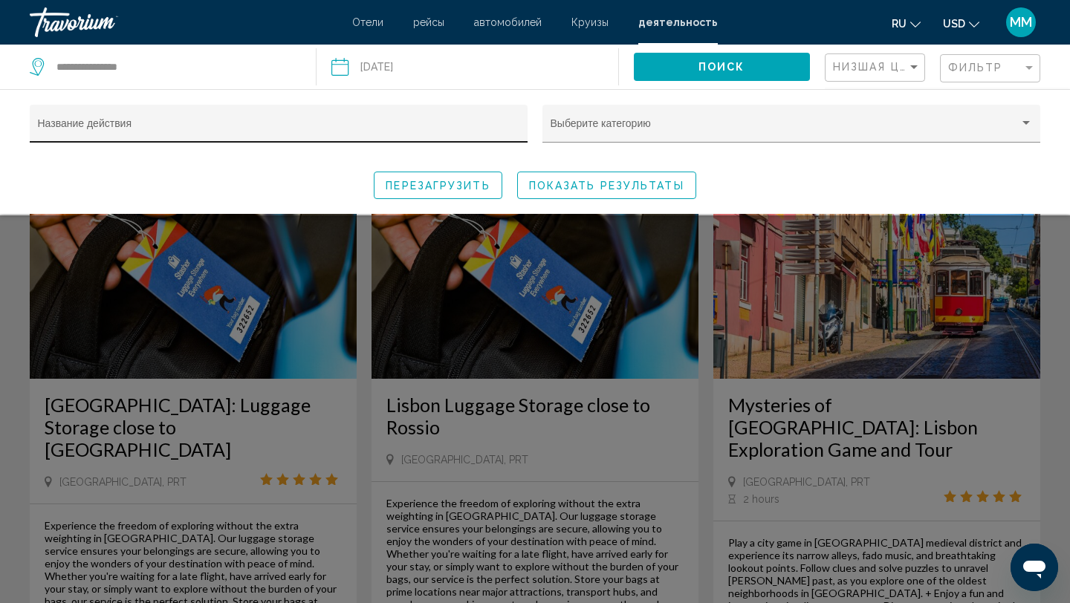
click at [365, 121] on div "Название действия" at bounding box center [279, 128] width 482 height 30
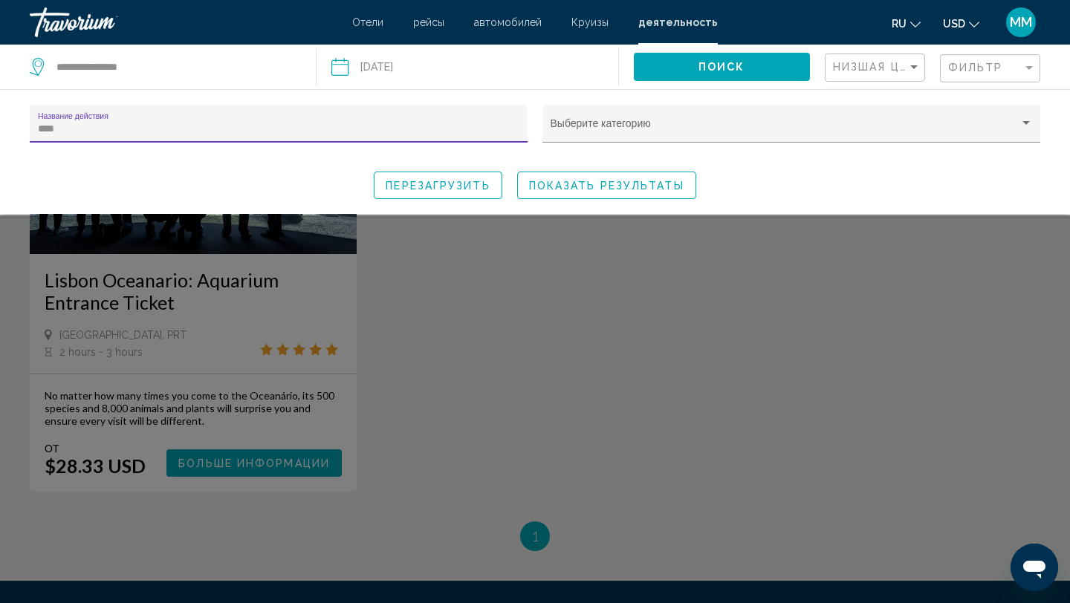
scroll to position [155, 0]
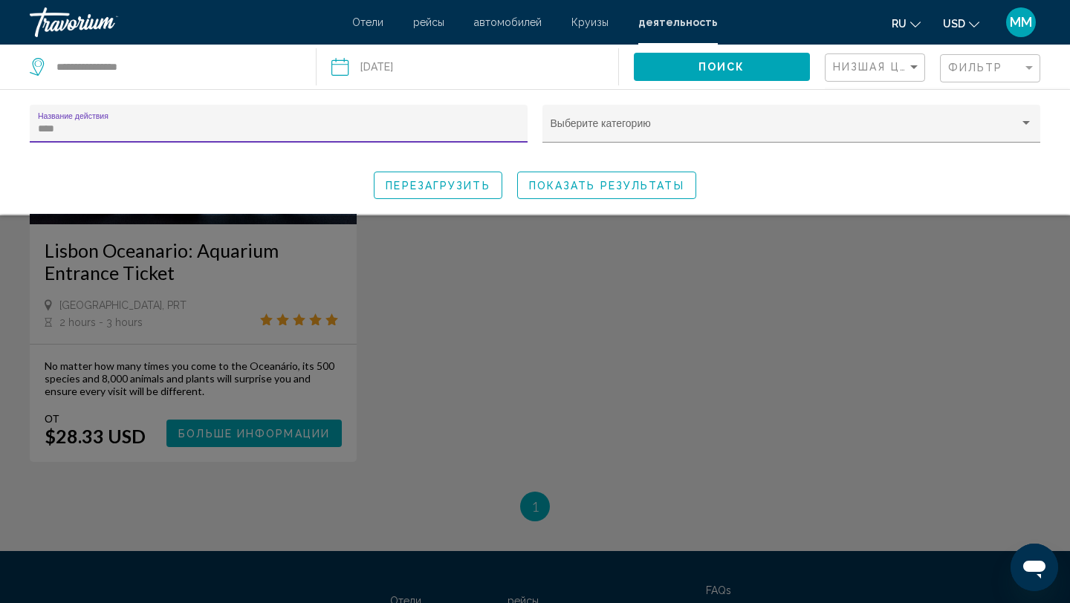
type input "****"
click at [224, 435] on div "Search widget" at bounding box center [535, 409] width 1070 height 388
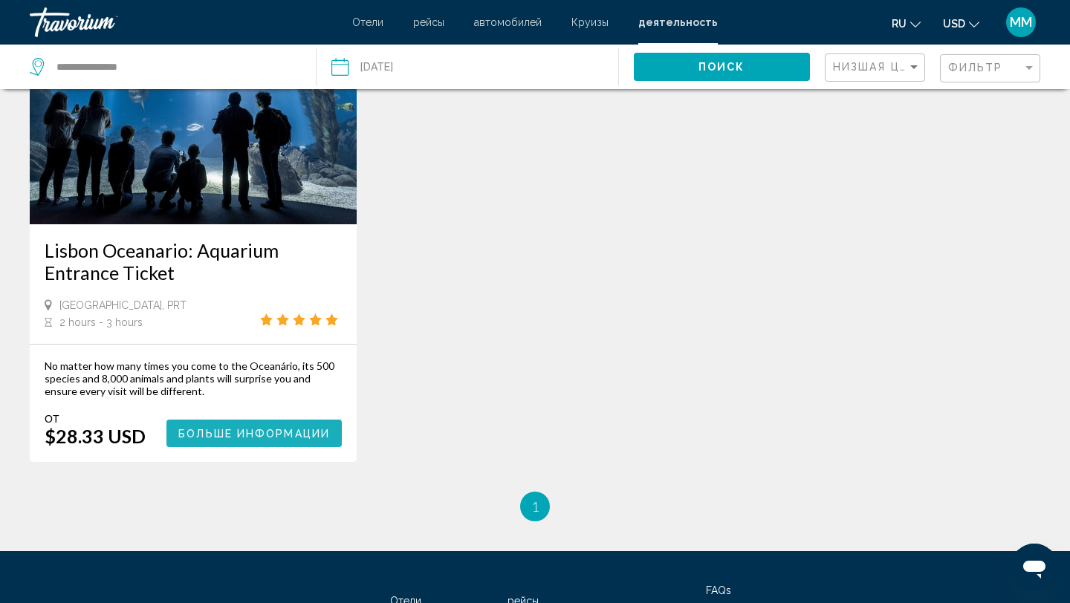
click at [248, 434] on span "Больше информации" at bounding box center [254, 434] width 152 height 12
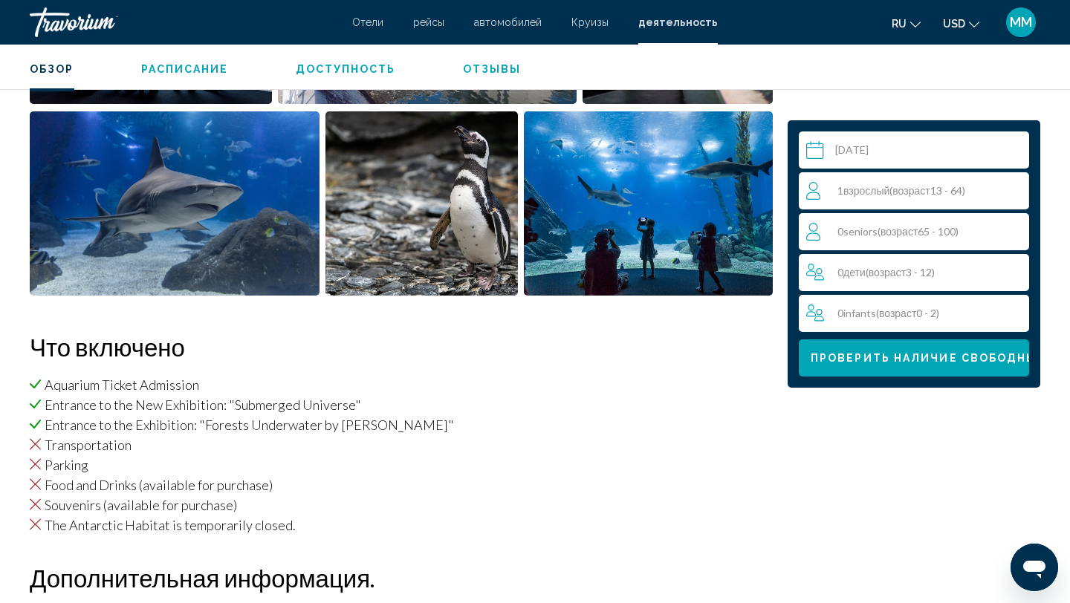
scroll to position [741, 0]
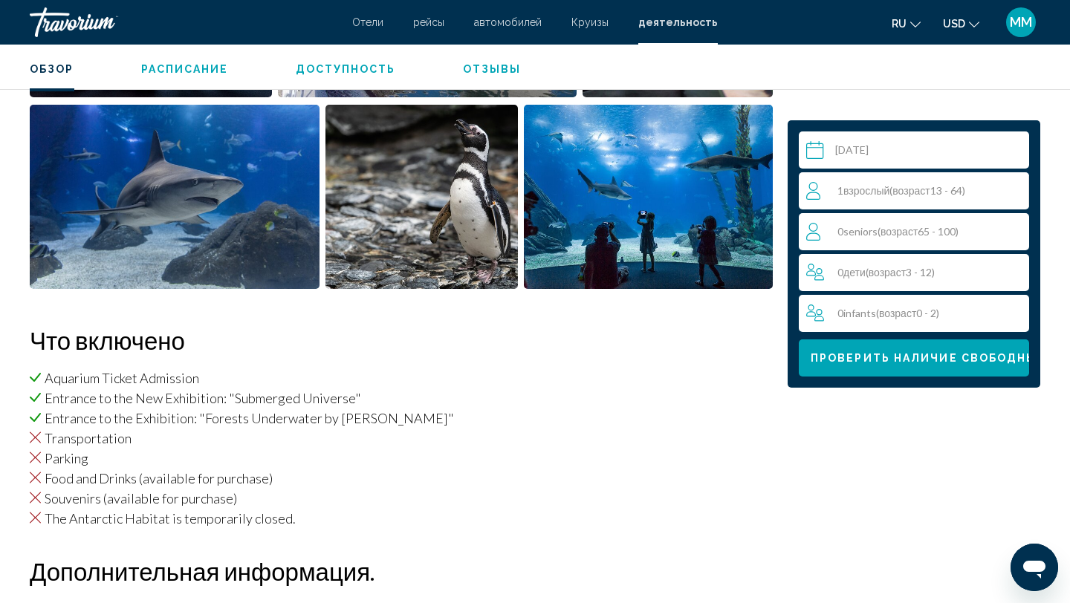
click at [909, 189] on span "возраст" at bounding box center [910, 190] width 37 height 13
click at [1013, 184] on icon "Increment adults" at bounding box center [1013, 190] width 13 height 18
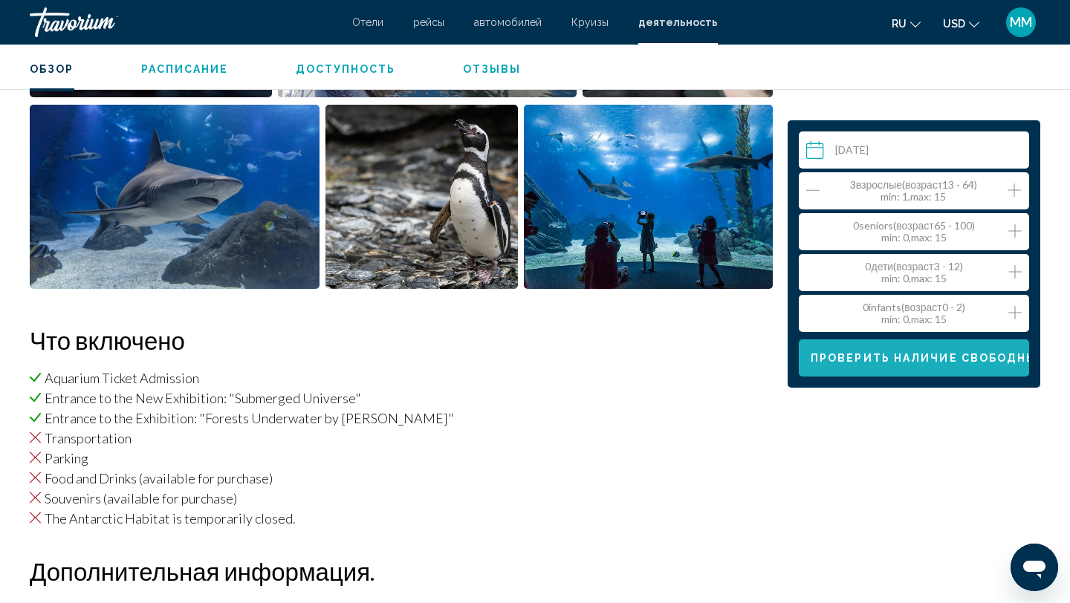
click at [925, 363] on span "Проверить наличие свободных мест" at bounding box center [949, 359] width 276 height 12
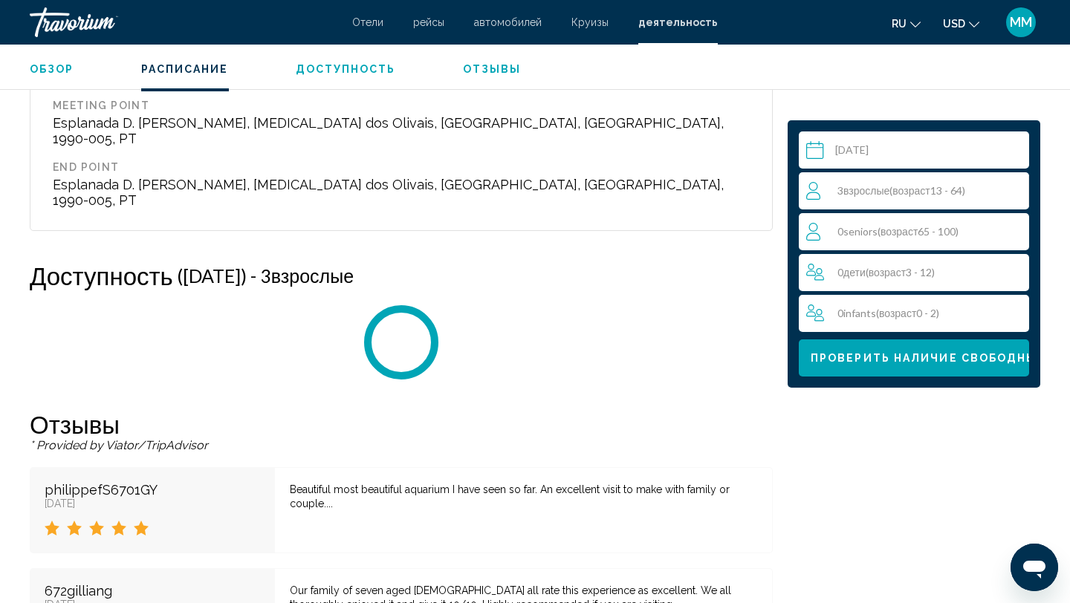
scroll to position [2057, 0]
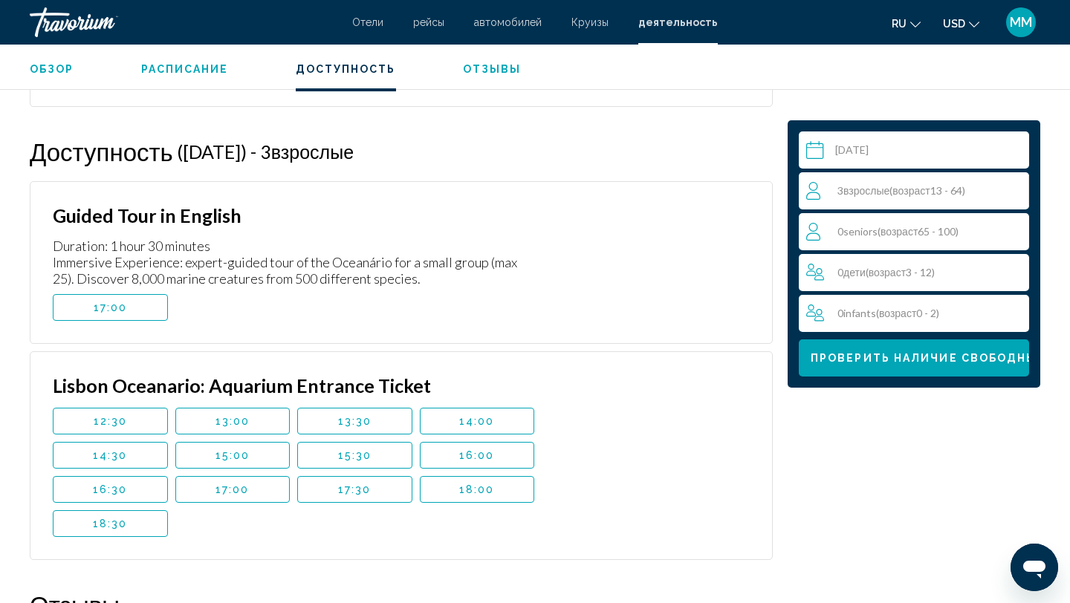
click at [374, 408] on button "13:30" at bounding box center [354, 421] width 115 height 27
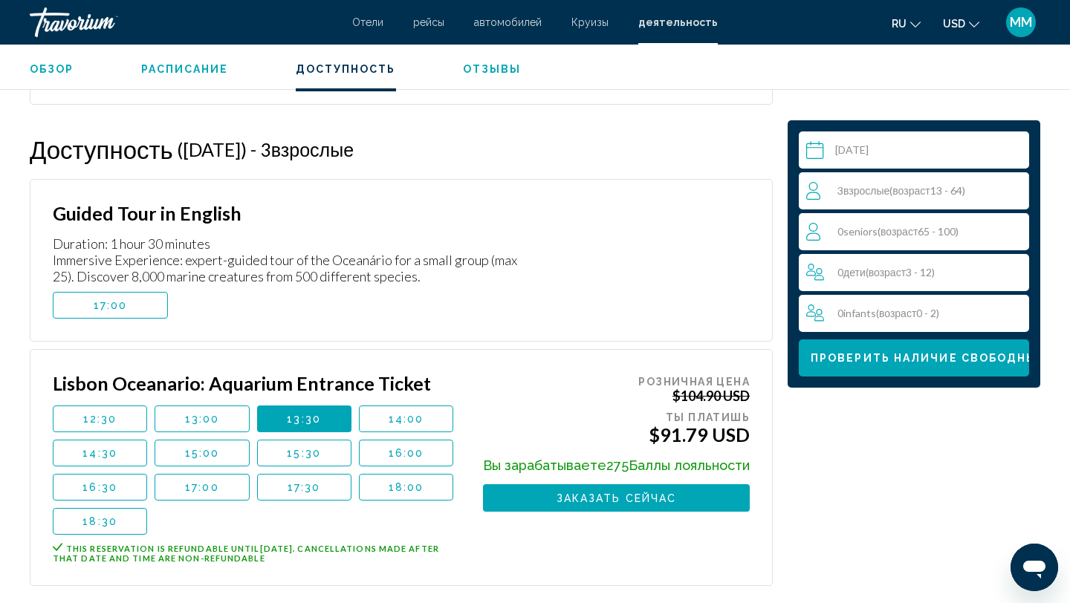
scroll to position [2050, 0]
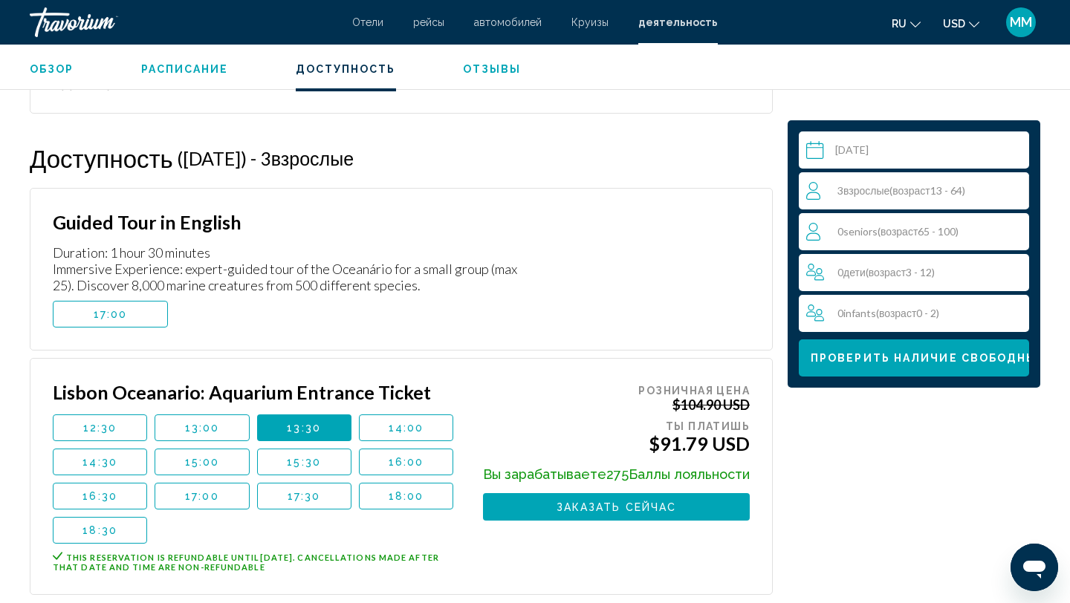
click at [922, 199] on div "3 Взрослый Взрослые ( возраст 13 - 64)" at bounding box center [917, 191] width 222 height 18
click at [883, 192] on span "min" at bounding box center [888, 196] width 16 height 13
click at [53, 64] on span "Обзор" at bounding box center [52, 69] width 45 height 12
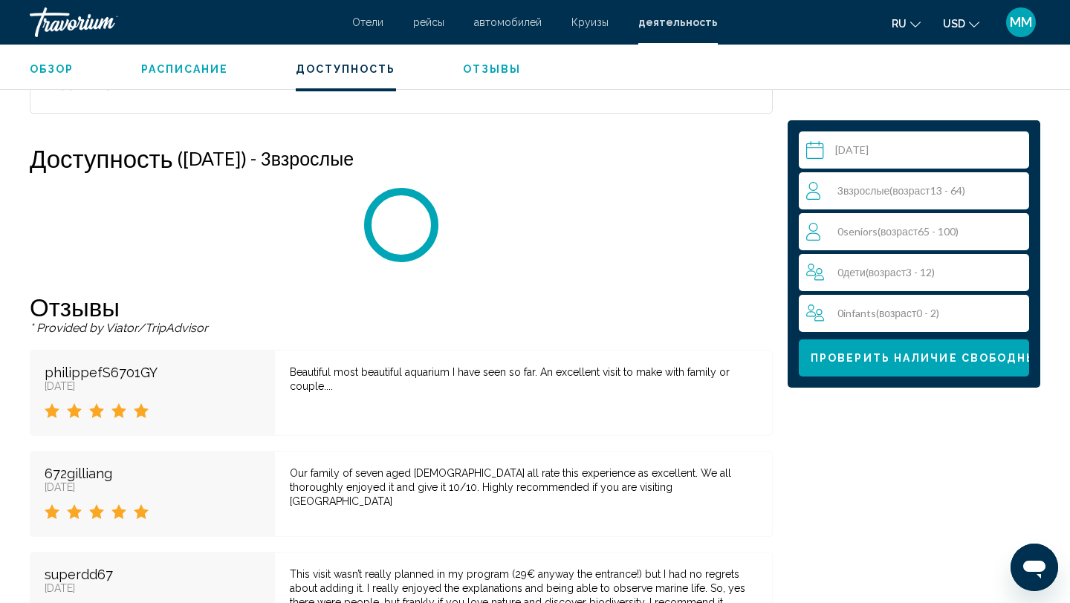
scroll to position [2057, 0]
